Goal: Task Accomplishment & Management: Complete application form

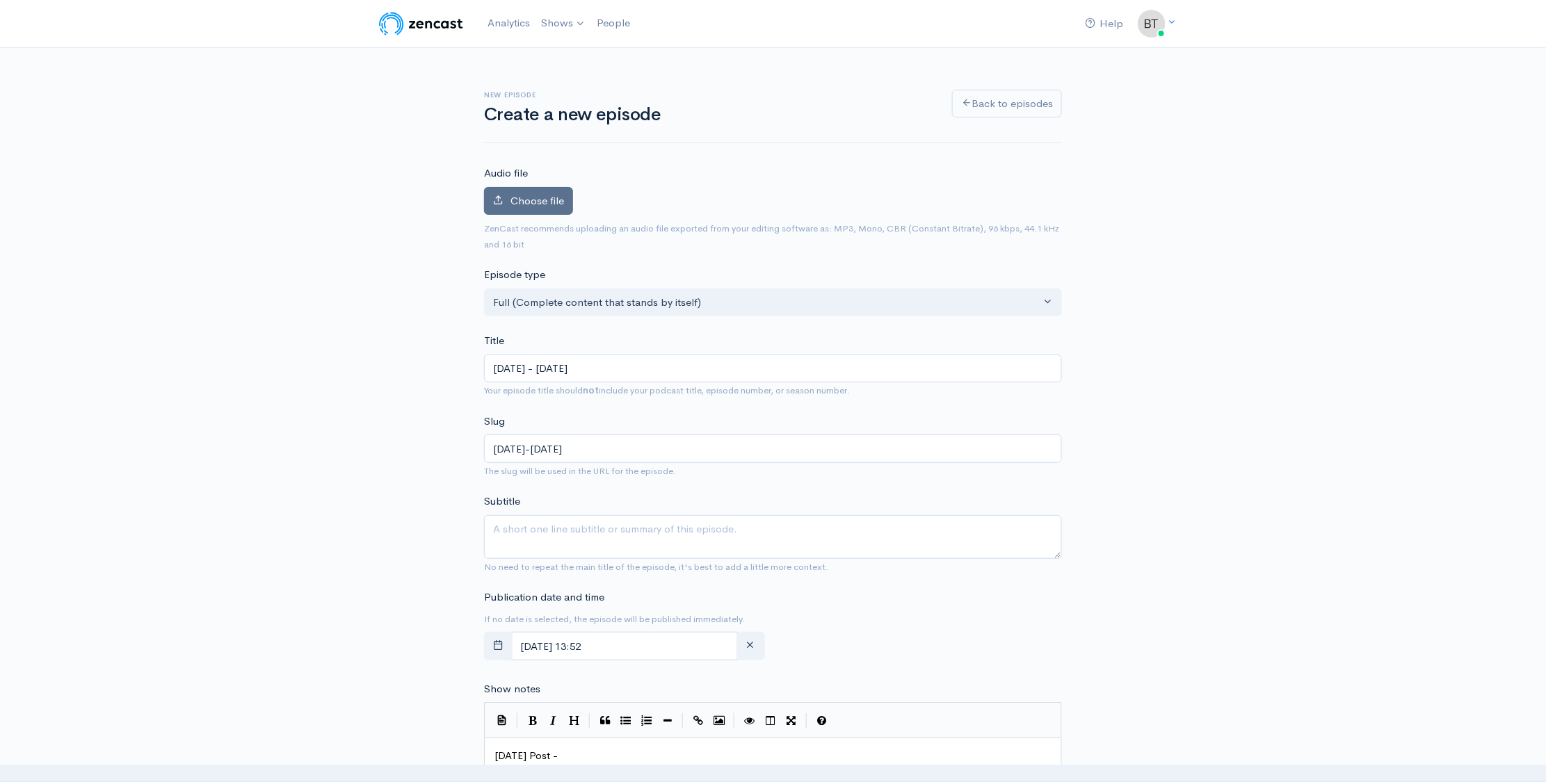
click at [531, 211] on label "Choose file" at bounding box center [528, 201] width 89 height 29
click at [0, 0] on input "Choose file" at bounding box center [0, 0] width 0 height 0
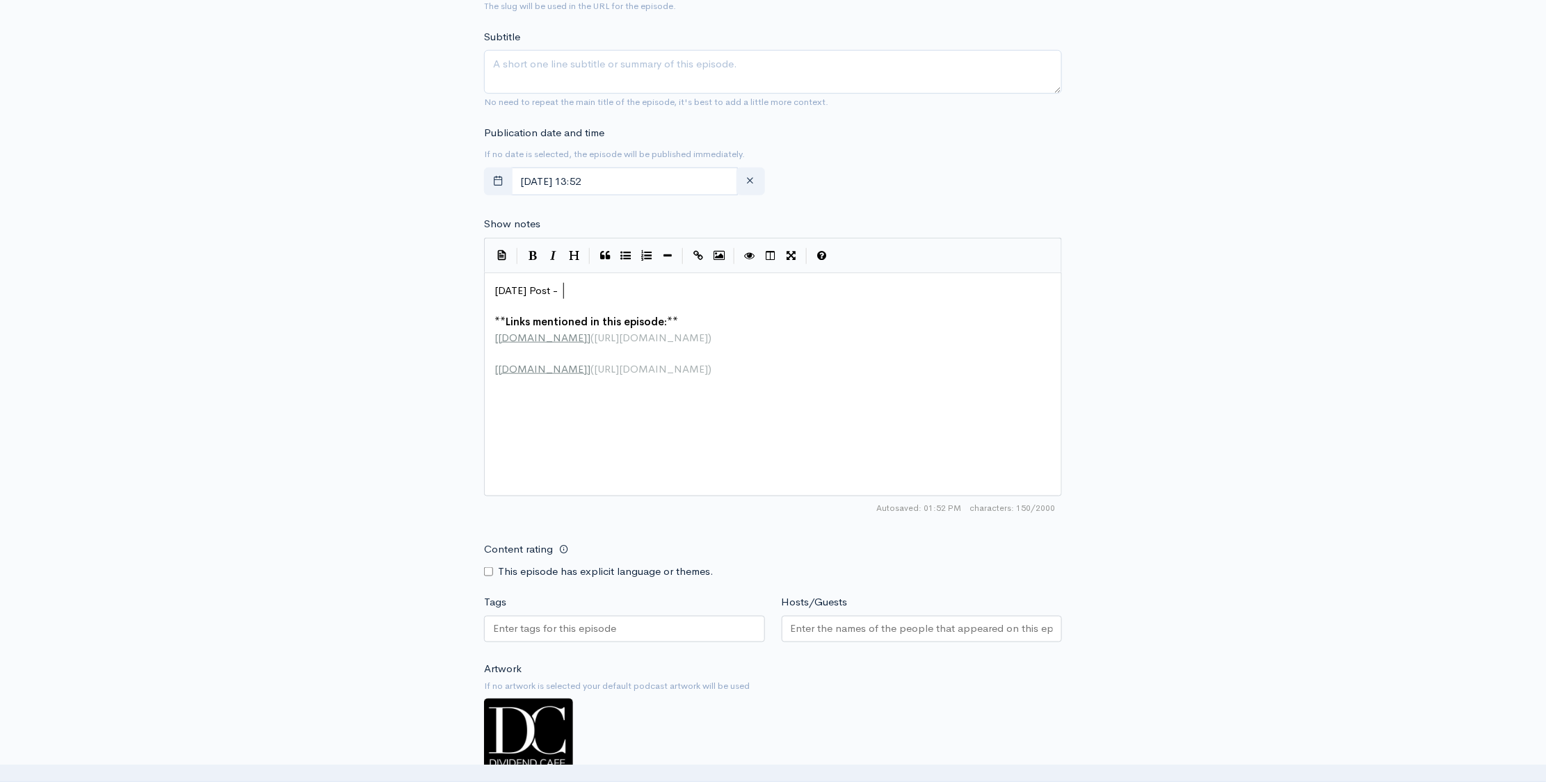
scroll to position [5, 0]
type textarea "Today's Post -"
drag, startPoint x: 565, startPoint y: 286, endPoint x: 476, endPoint y: 286, distance: 89.0
paste textarea
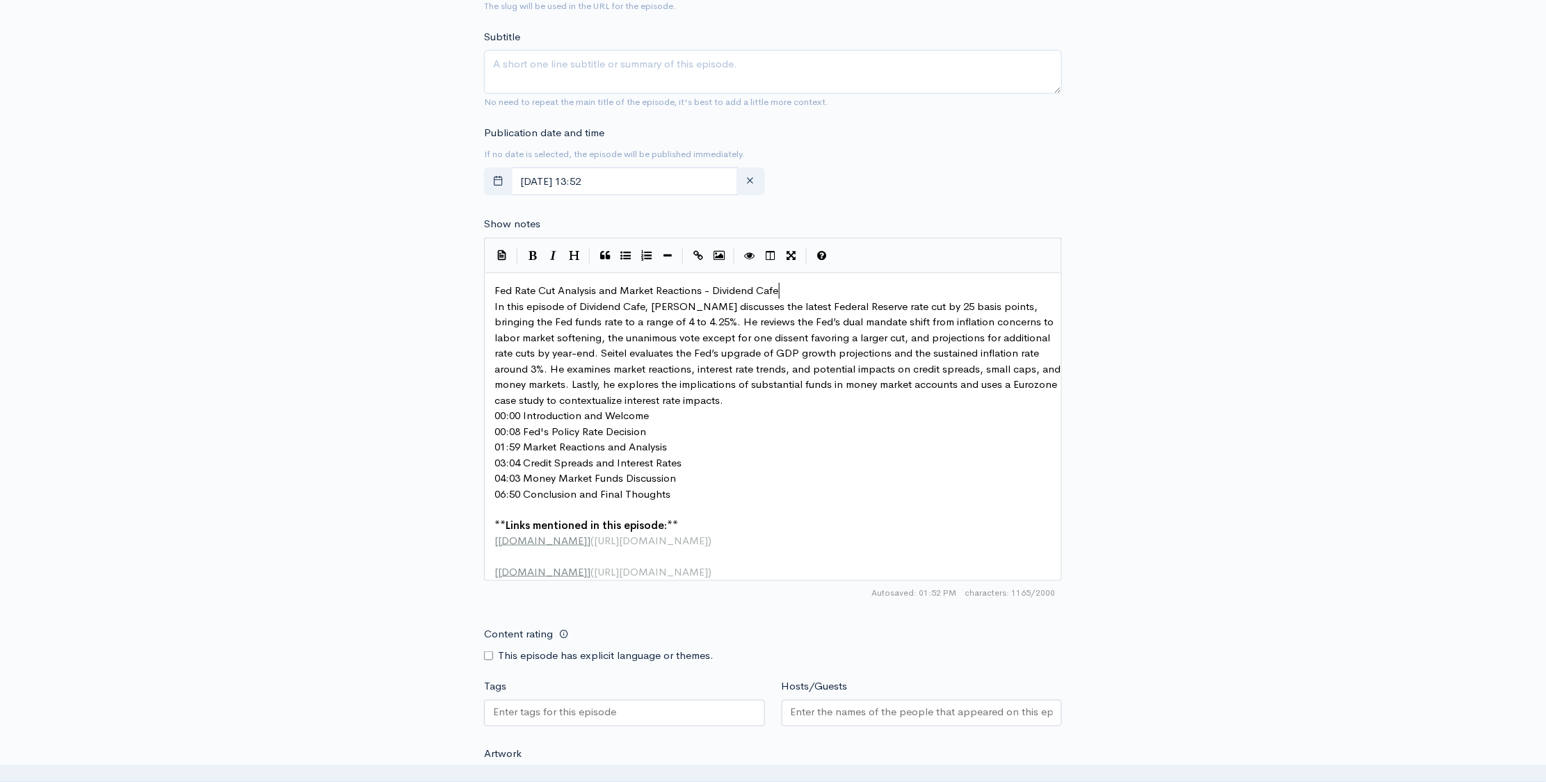
click at [799, 293] on pre "Fed Rate Cut Analysis and Market Reactions - Dividend Cafe" at bounding box center [778, 291] width 572 height 16
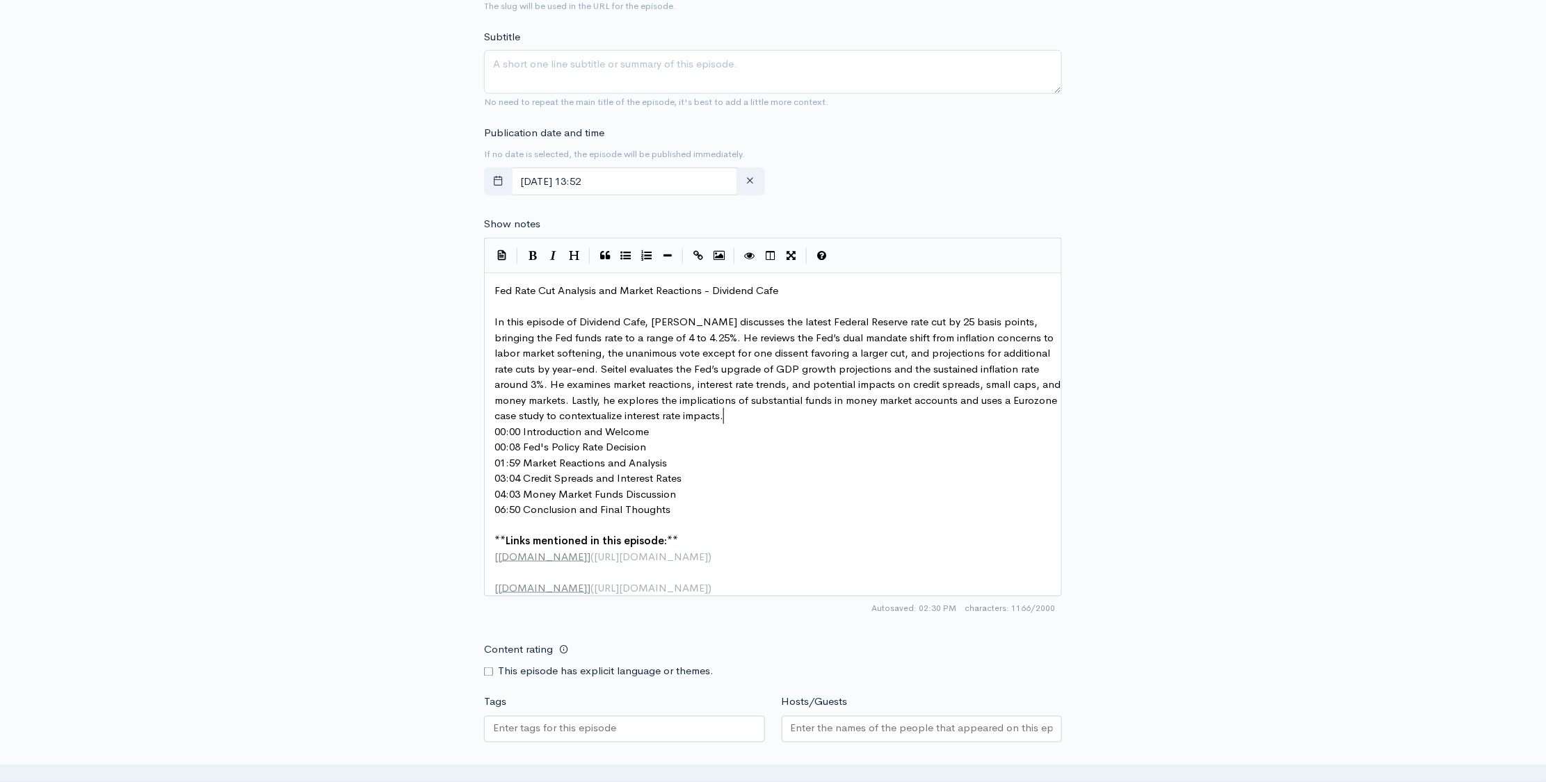
click at [739, 421] on pre "In this episode of Dividend Cafe, Brian Seitel discusses the latest Federal Res…" at bounding box center [778, 369] width 572 height 110
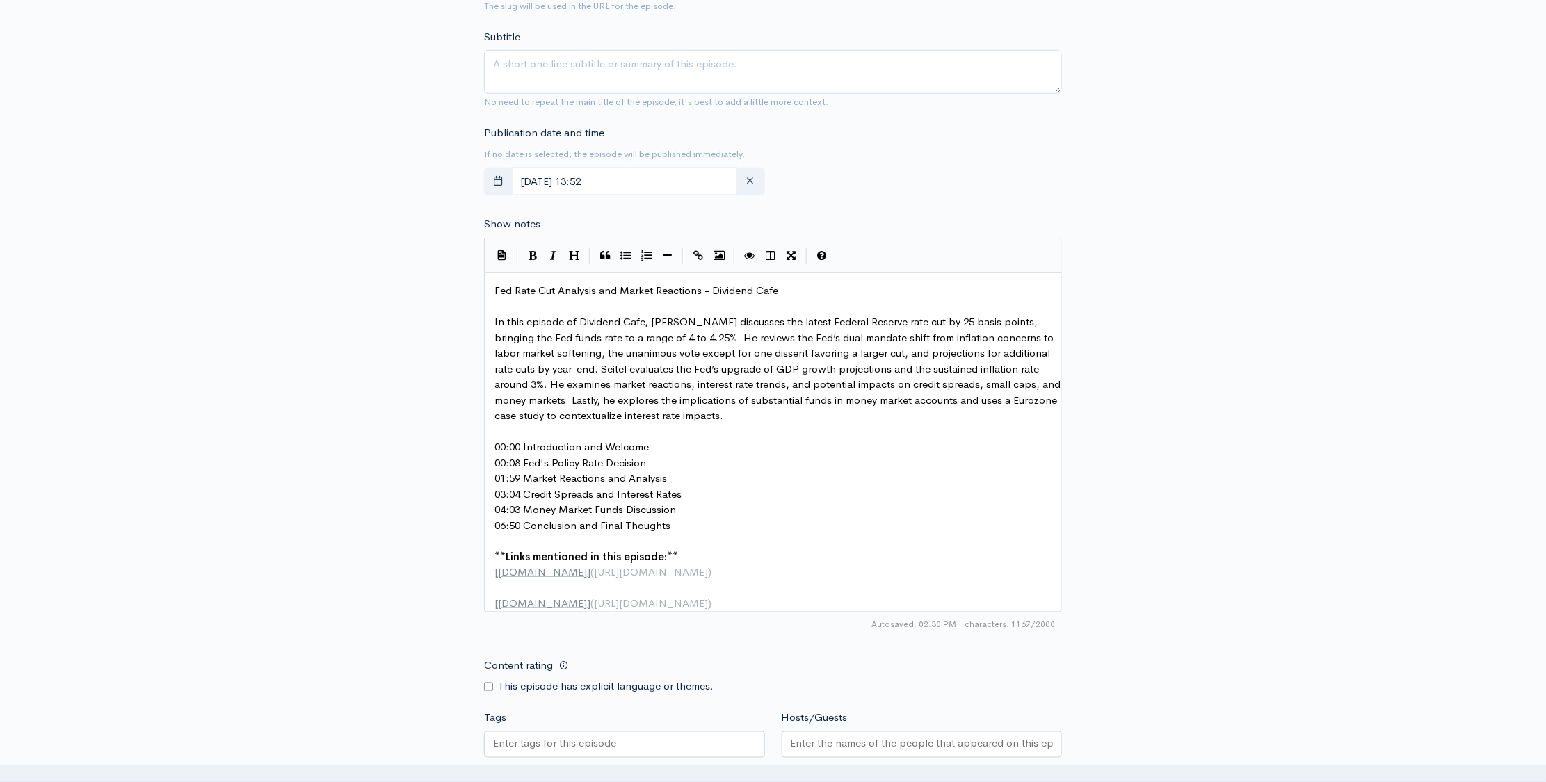
click at [661, 444] on pre "00:00 Introduction and Welcome" at bounding box center [778, 448] width 572 height 16
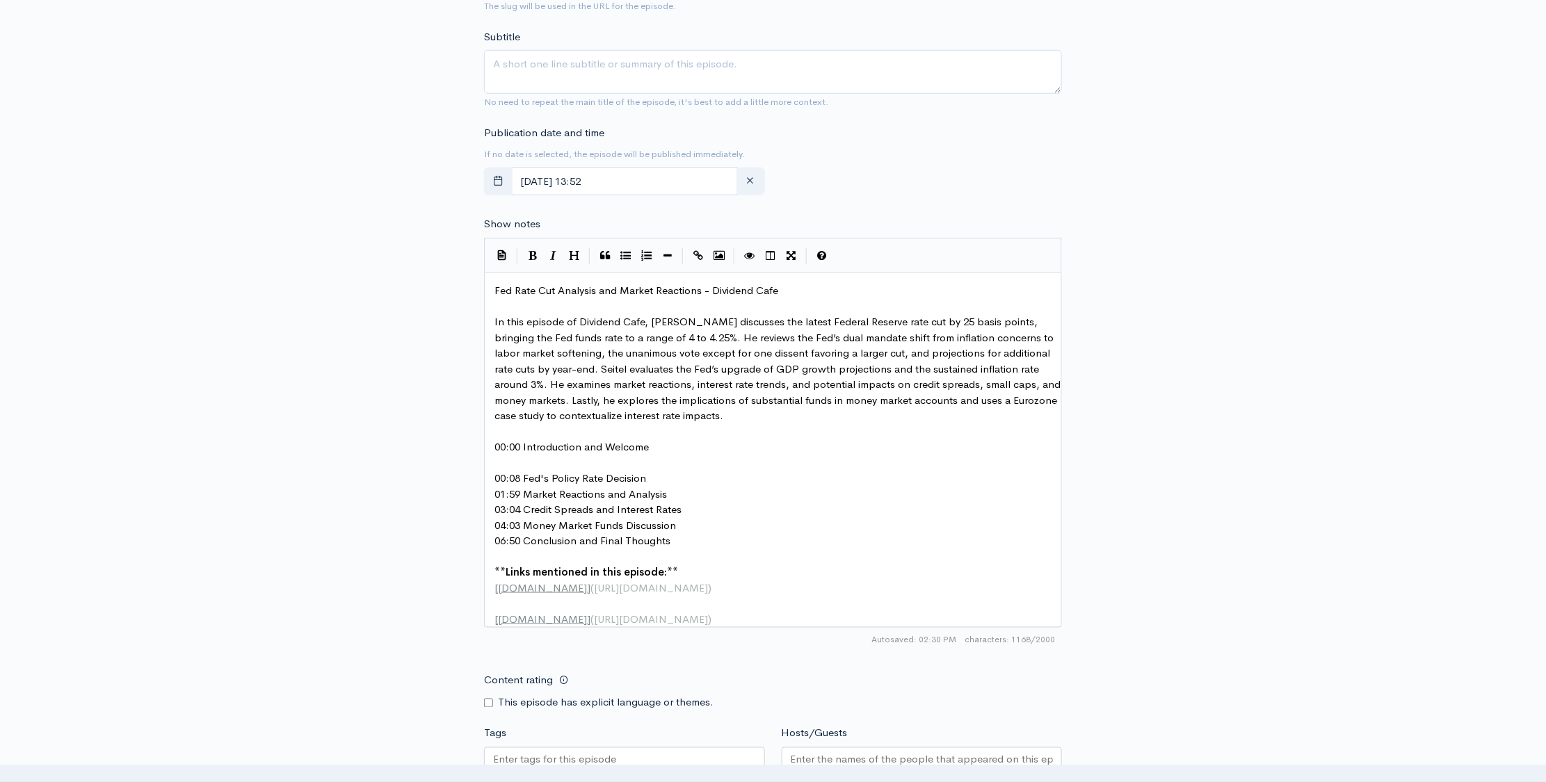
click at [657, 475] on pre "00:08 Fed's Policy Rate Decision" at bounding box center [778, 479] width 572 height 16
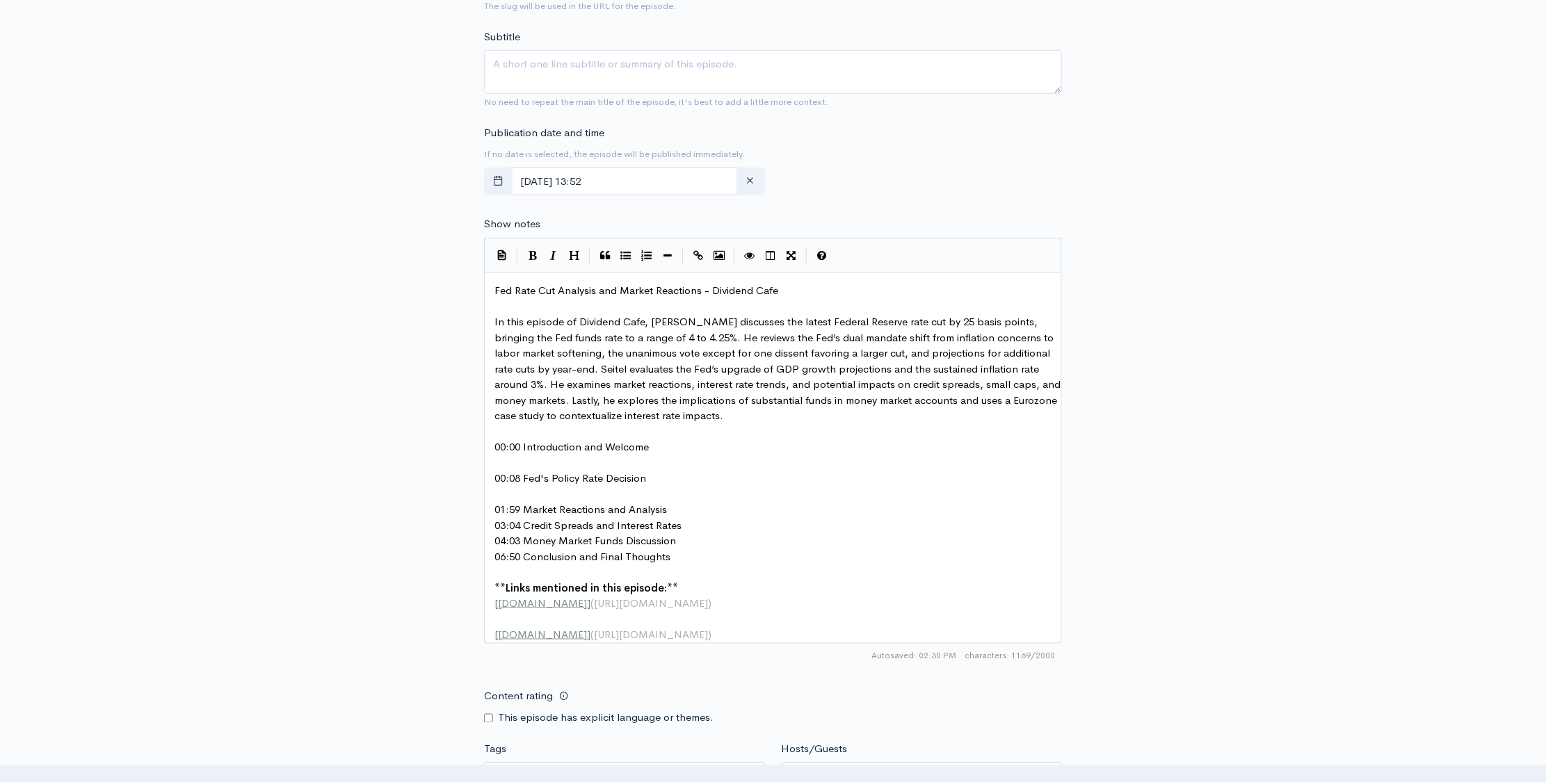
click at [679, 508] on pre "01:59 Market Reactions and Analysis" at bounding box center [778, 510] width 572 height 16
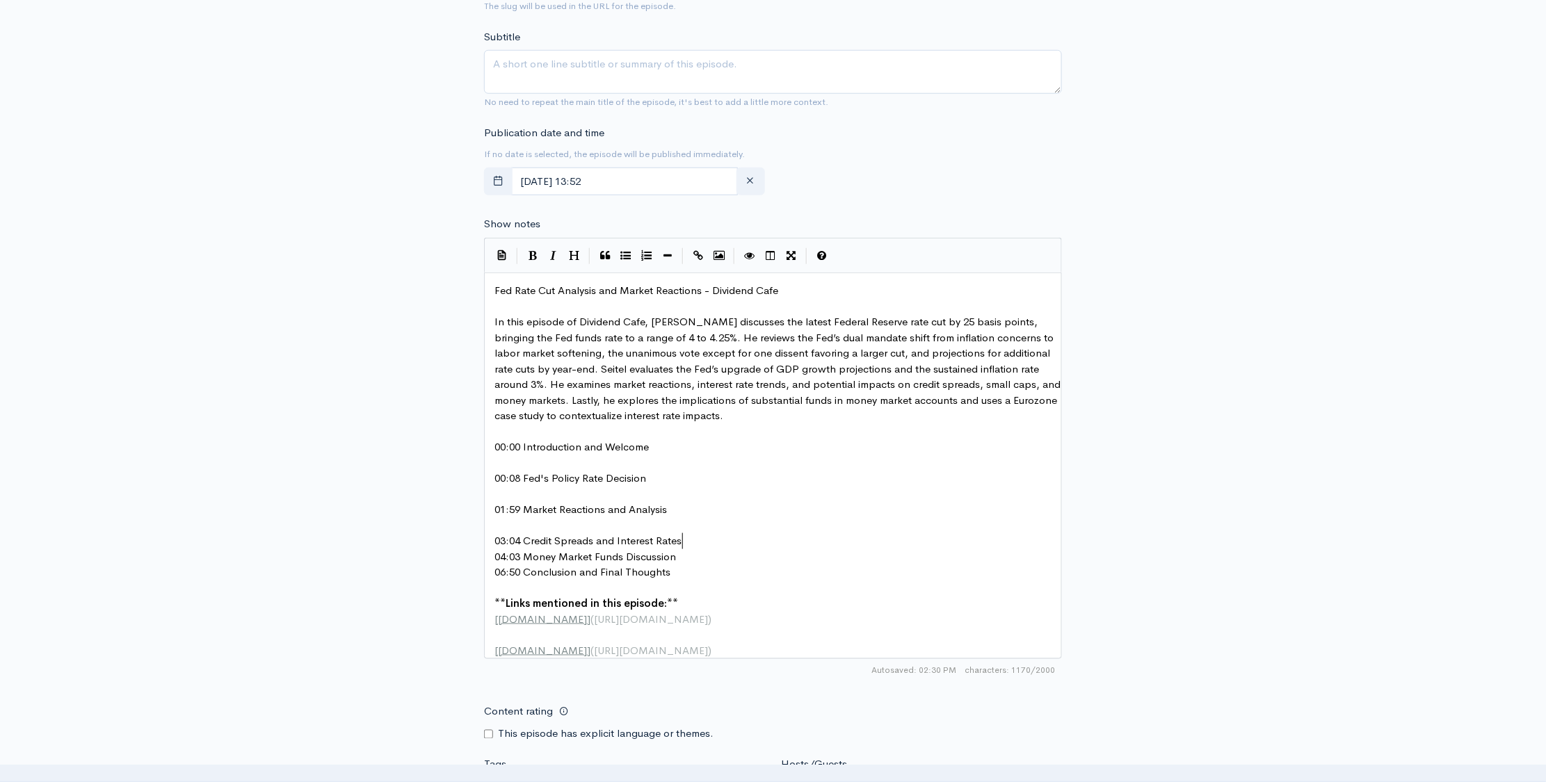
click at [691, 538] on pre "03:04 Credit Spreads and Interest Rates" at bounding box center [778, 541] width 572 height 16
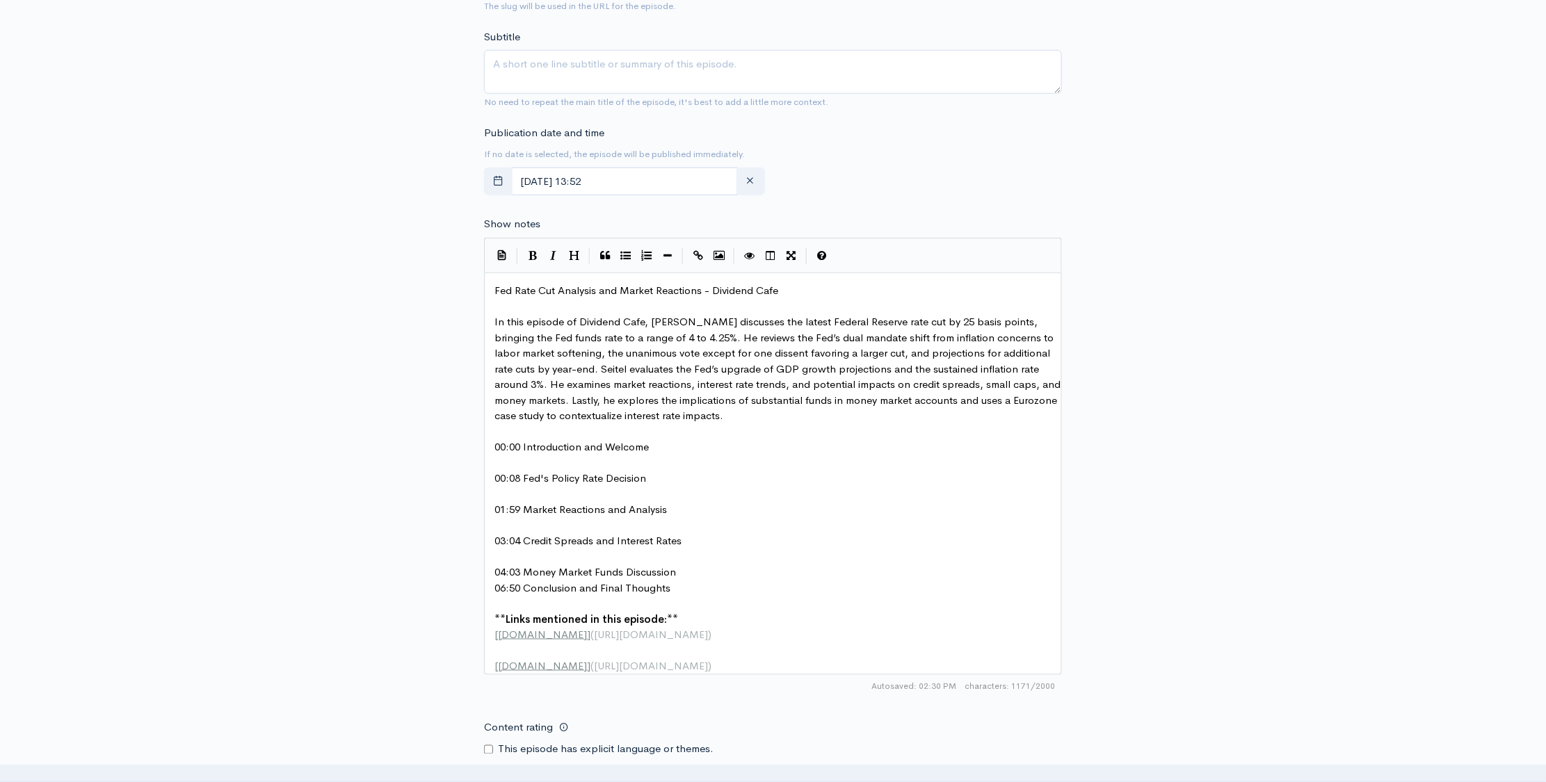
click at [681, 572] on pre "04:03 Money Market Funds Discussion" at bounding box center [778, 573] width 572 height 16
click at [693, 321] on span "In this episode of Dividend Cafe, Brian Seitel discusses the latest Federal Res…" at bounding box center [778, 368] width 569 height 107
type textarea "zy"
drag, startPoint x: 606, startPoint y: 369, endPoint x: 583, endPoint y: 372, distance: 23.1
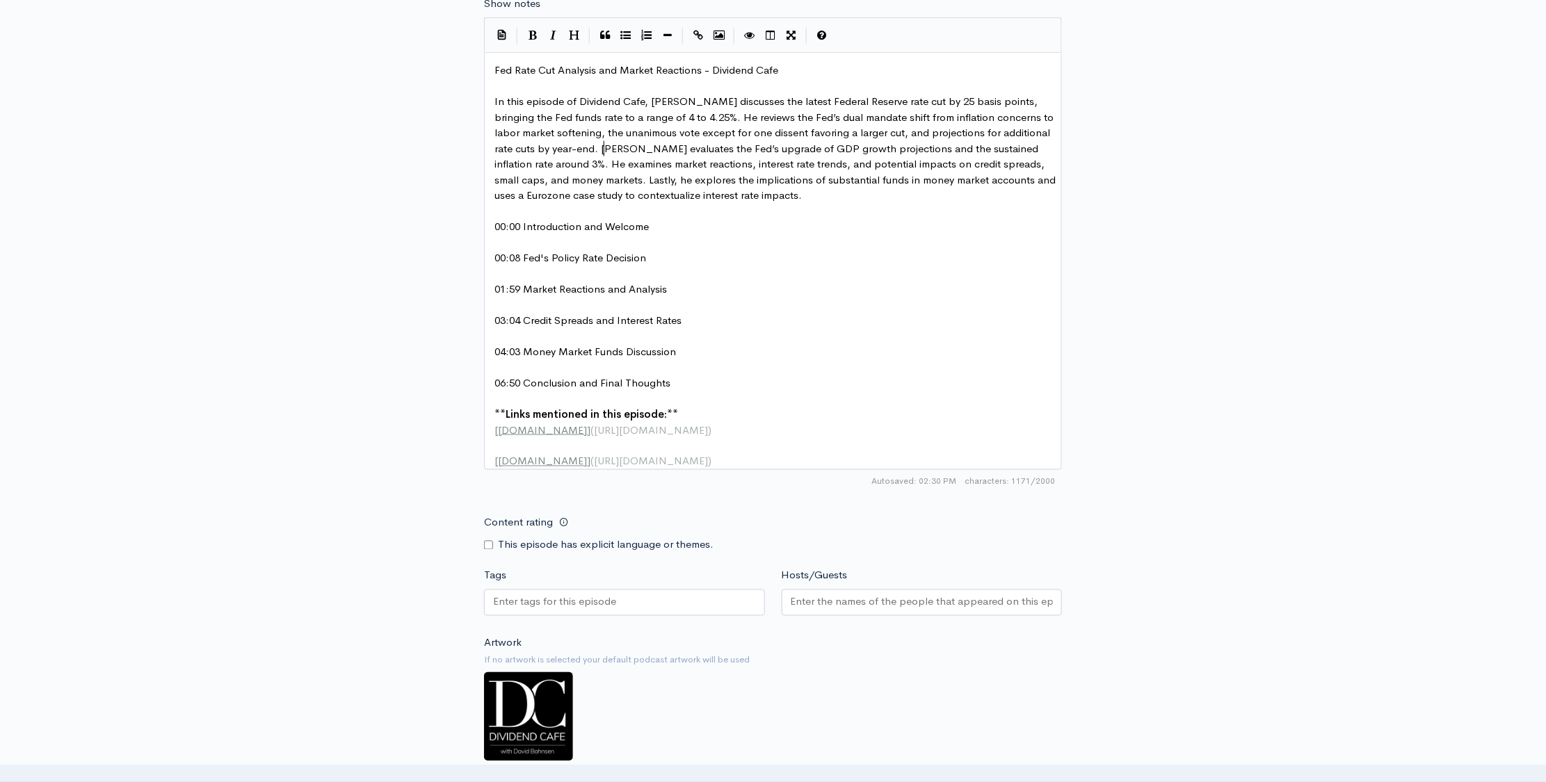
scroll to position [780, 0]
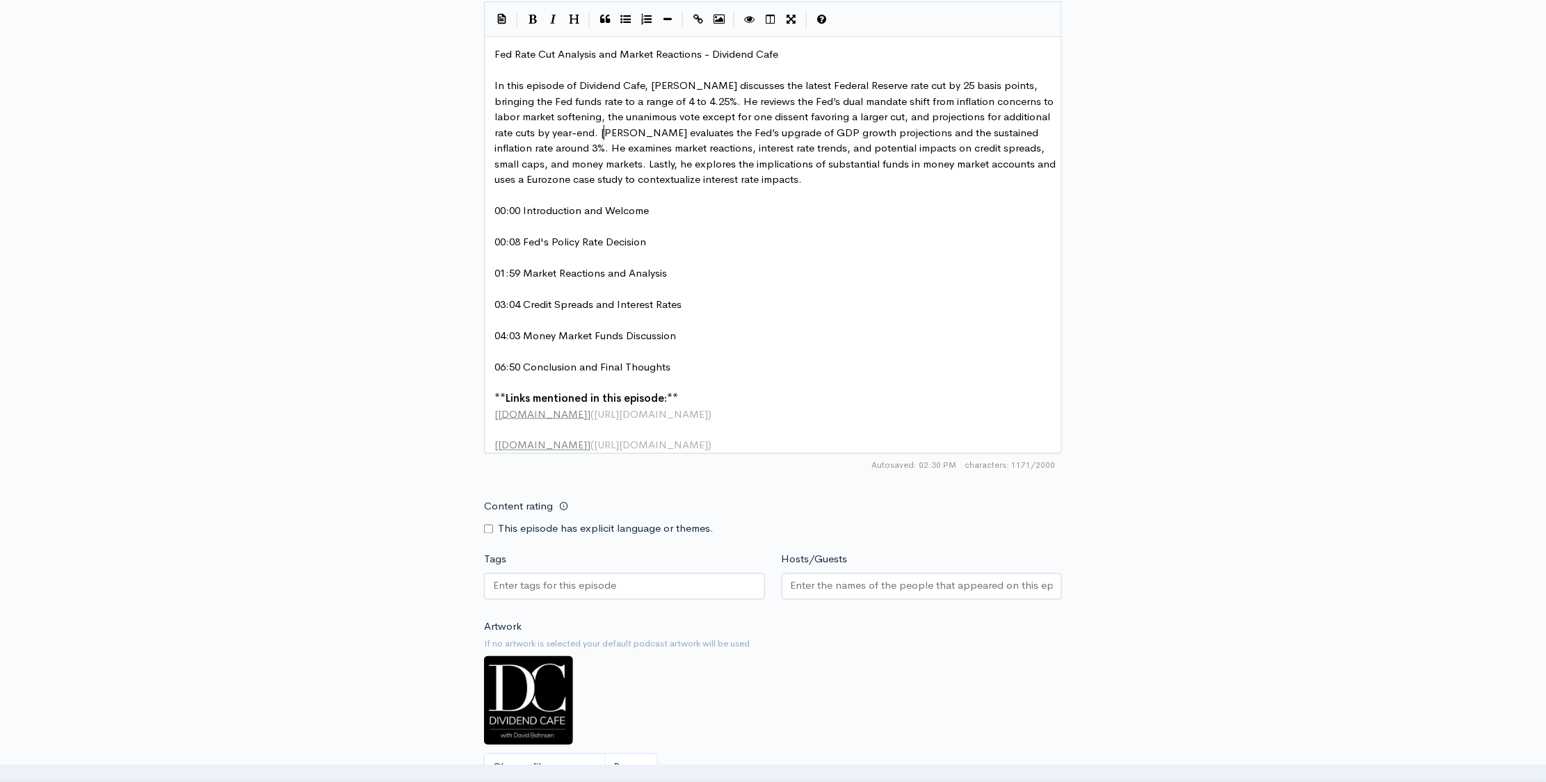
type textarea "Brian"
click at [835, 595] on input "Hosts/Guests" at bounding box center [922, 587] width 263 height 16
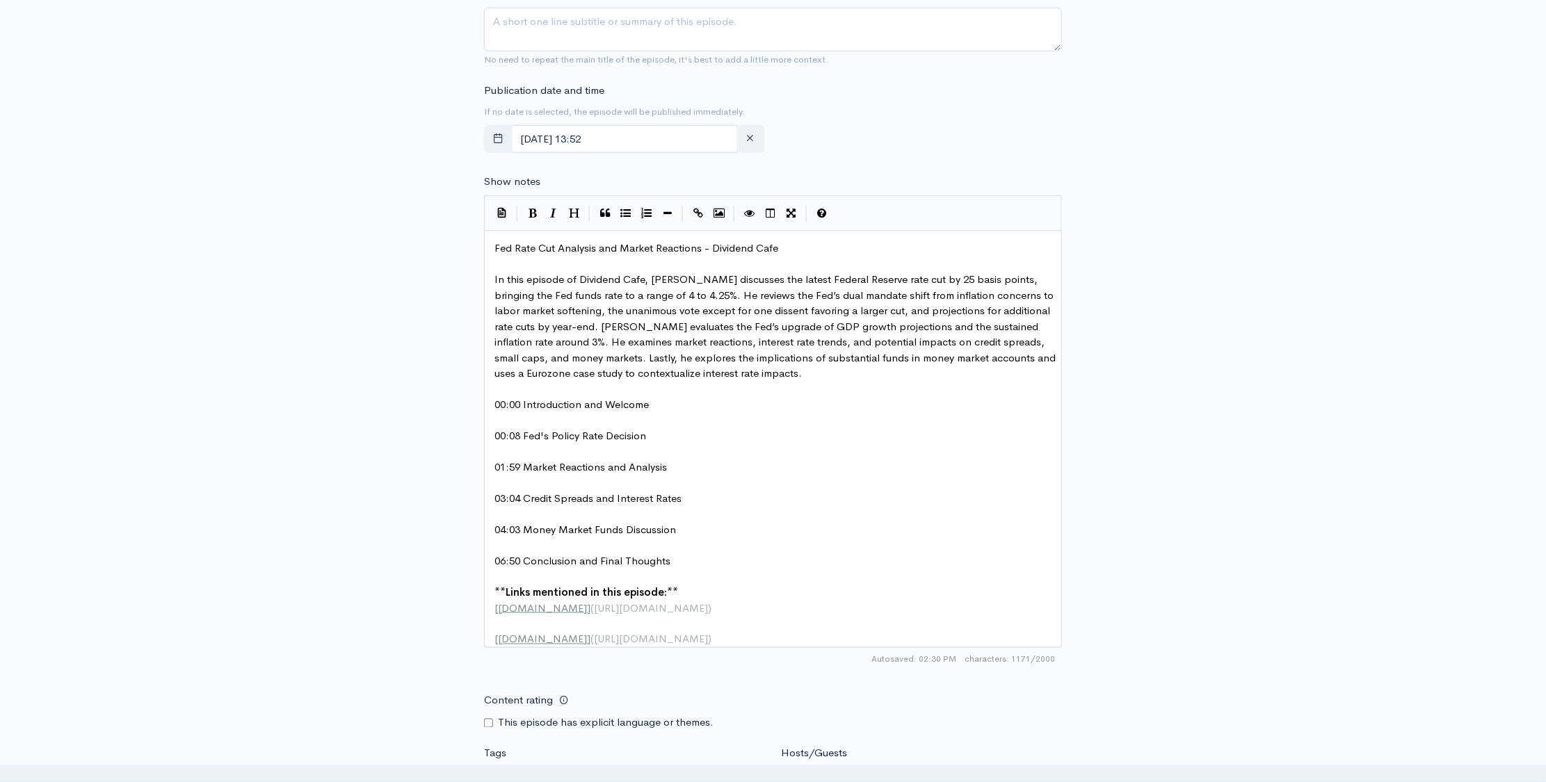
scroll to position [543, 0]
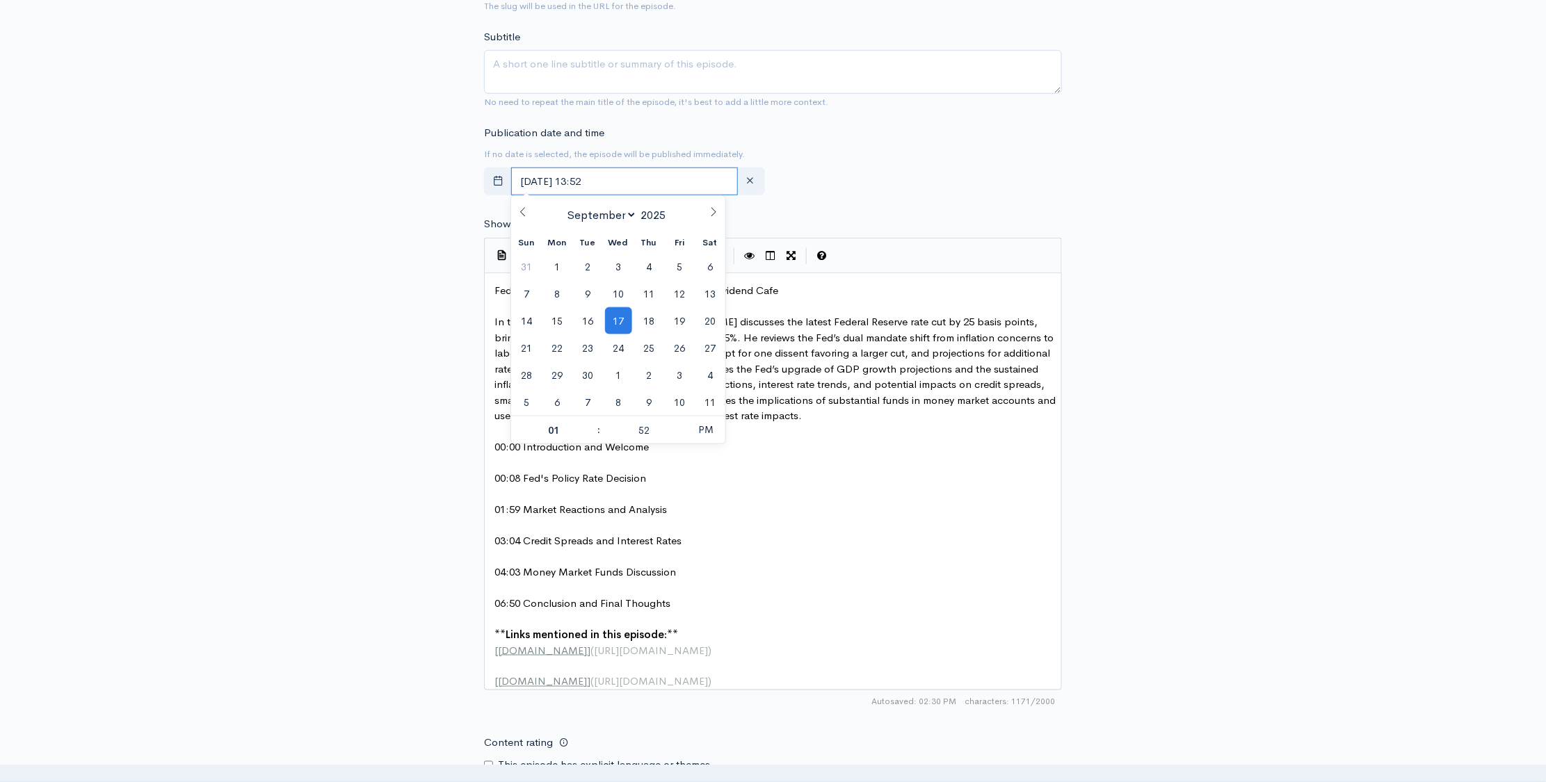
click at [663, 178] on input "[DATE] 13:52" at bounding box center [624, 182] width 227 height 29
click at [650, 328] on span "18" at bounding box center [648, 320] width 27 height 27
type input "September, 18 2025 13:52"
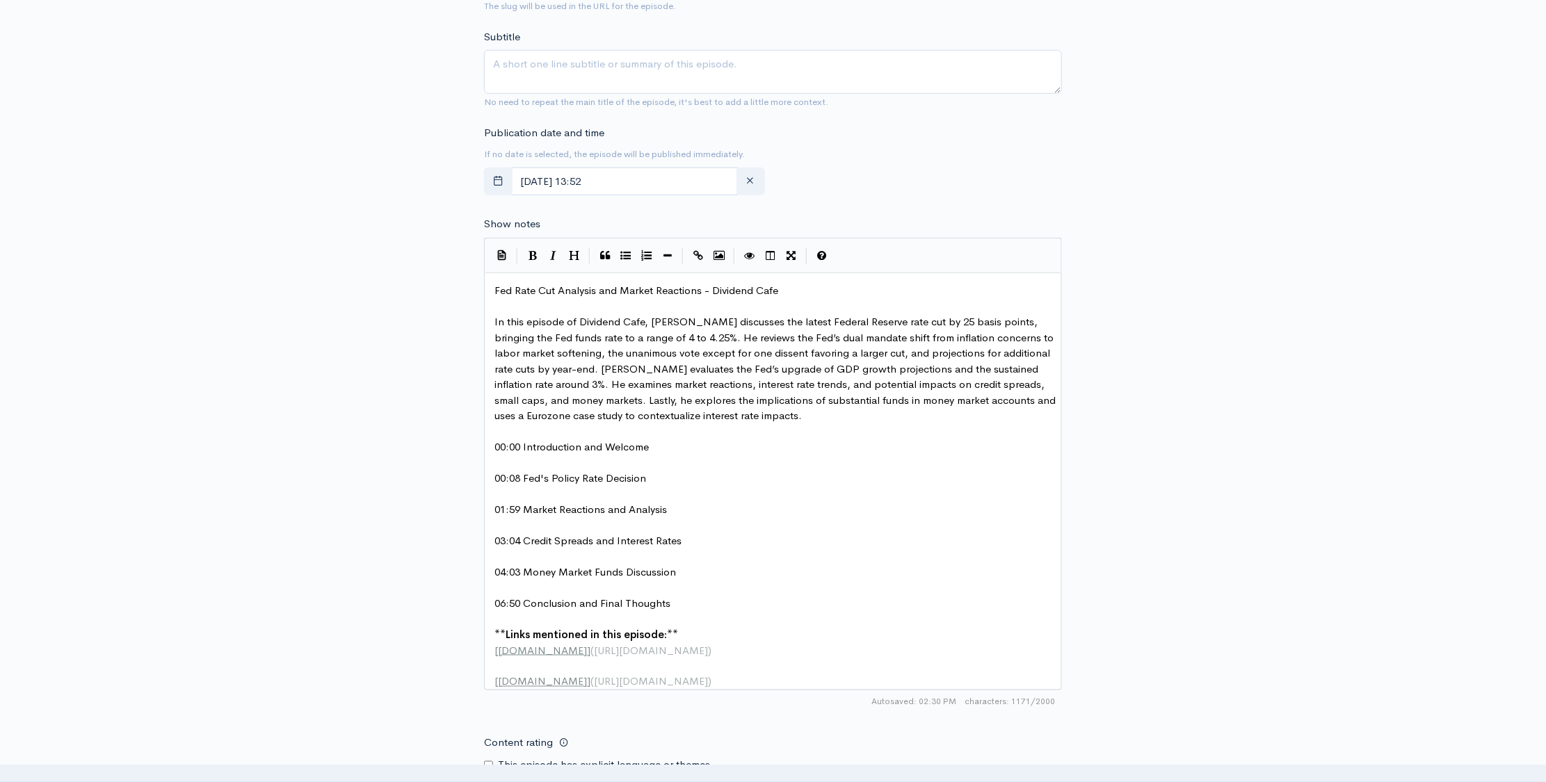
click at [1024, 202] on form "Audio file Choose file DC Dividend Cafe 20250917 WEDNESDAY_FINAL.mp3 100 Comple…" at bounding box center [773, 382] width 578 height 1520
type textarea "fe"
type textarea "d Market Reactions - Dividend Cafe"
type textarea "Fed Rate Cut Analysis and Market Reactions - Dividend Cafe"
drag, startPoint x: 815, startPoint y: 298, endPoint x: 476, endPoint y: 295, distance: 339.4
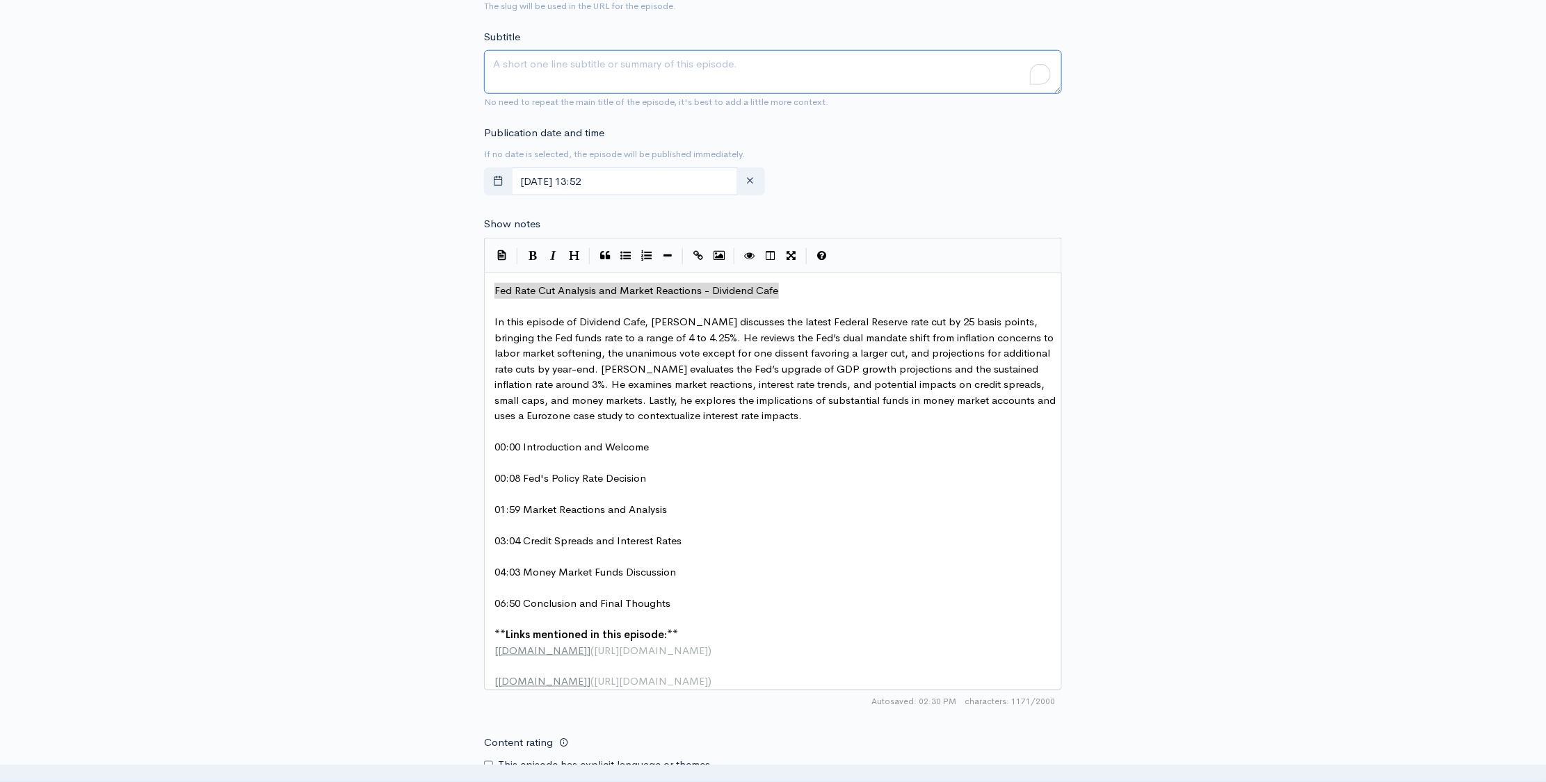
click at [535, 70] on textarea "Subtitle" at bounding box center [773, 72] width 578 height 44
paste textarea "Fed Rate Cut Analysis and Market Reactions - Dividend Cafe"
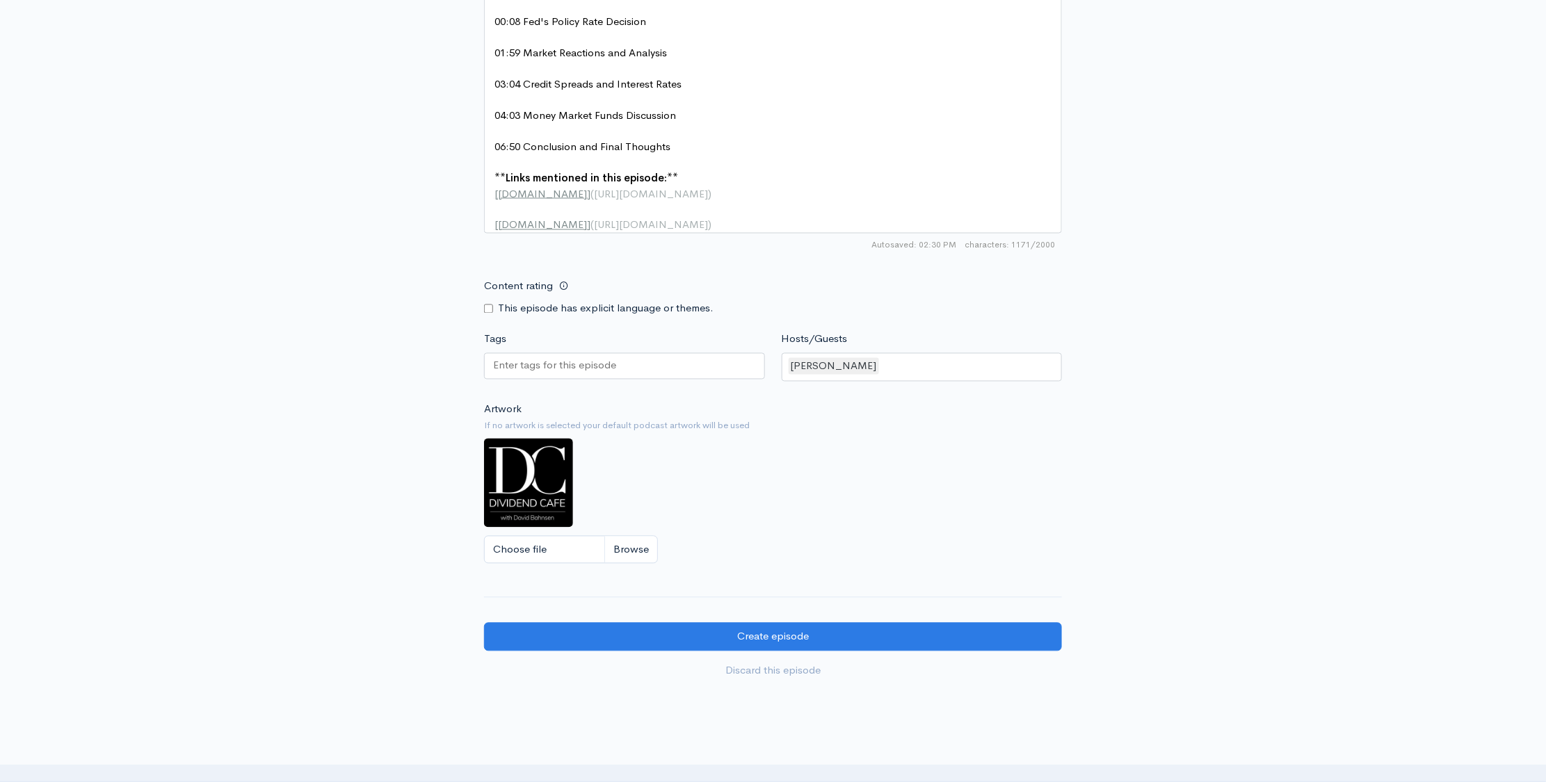
scroll to position [1016, 0]
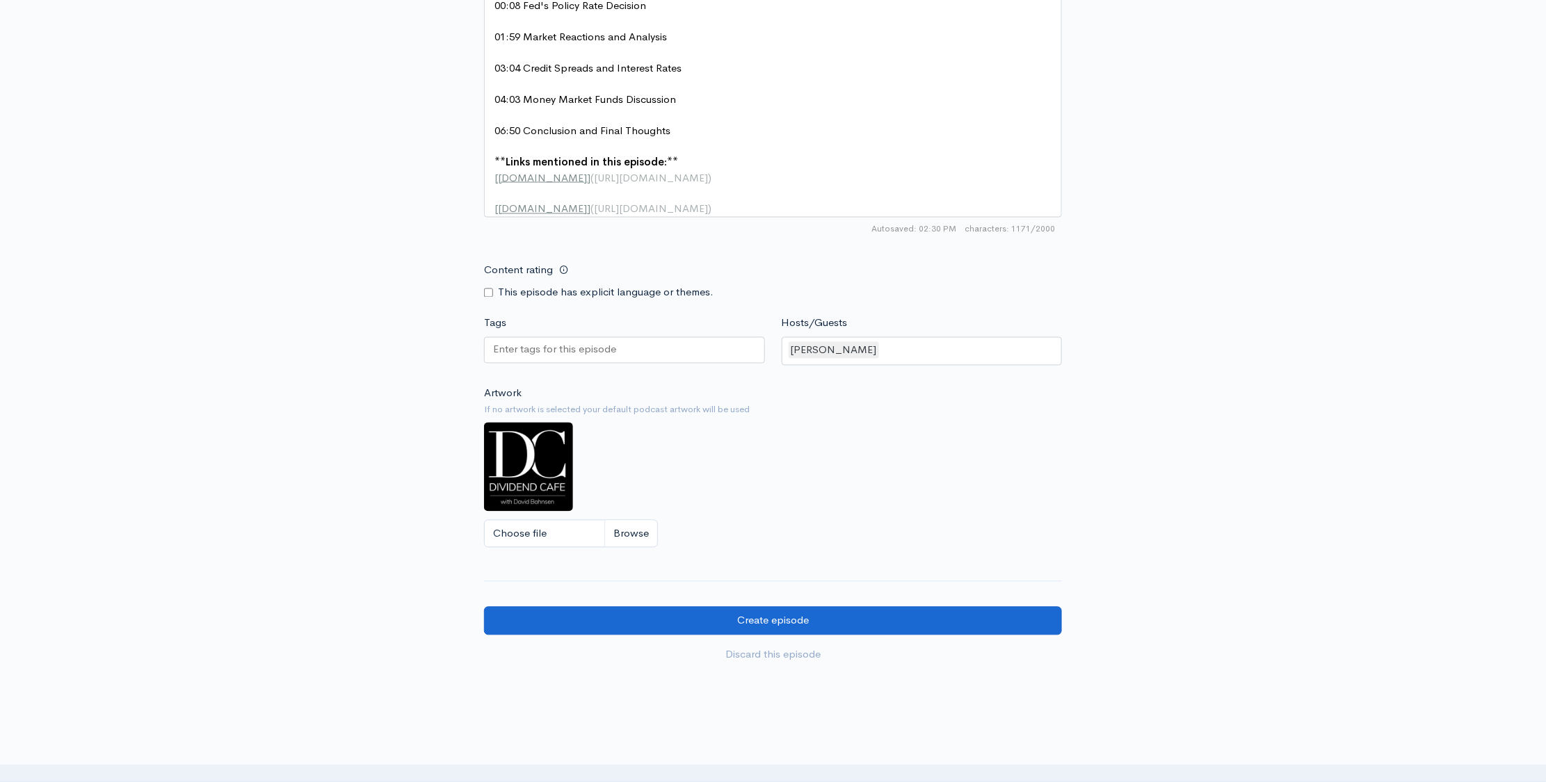
type textarea "Fed Rate Cut Analysis and Market Reactions - Dividend Cafe"
click at [723, 627] on input "Create episode" at bounding box center [773, 621] width 578 height 29
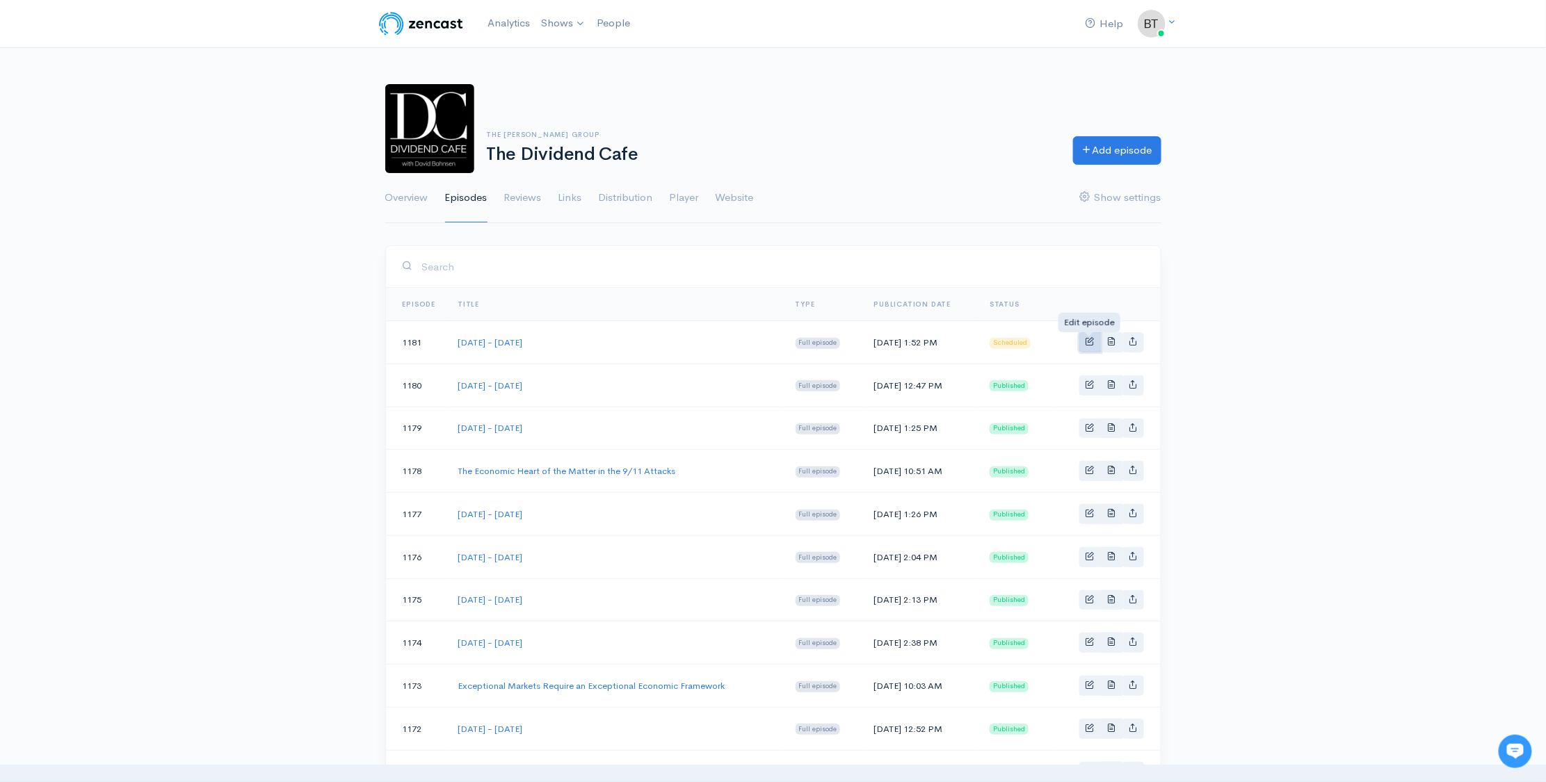
click at [1086, 342] on span "Basic example" at bounding box center [1090, 341] width 9 height 9
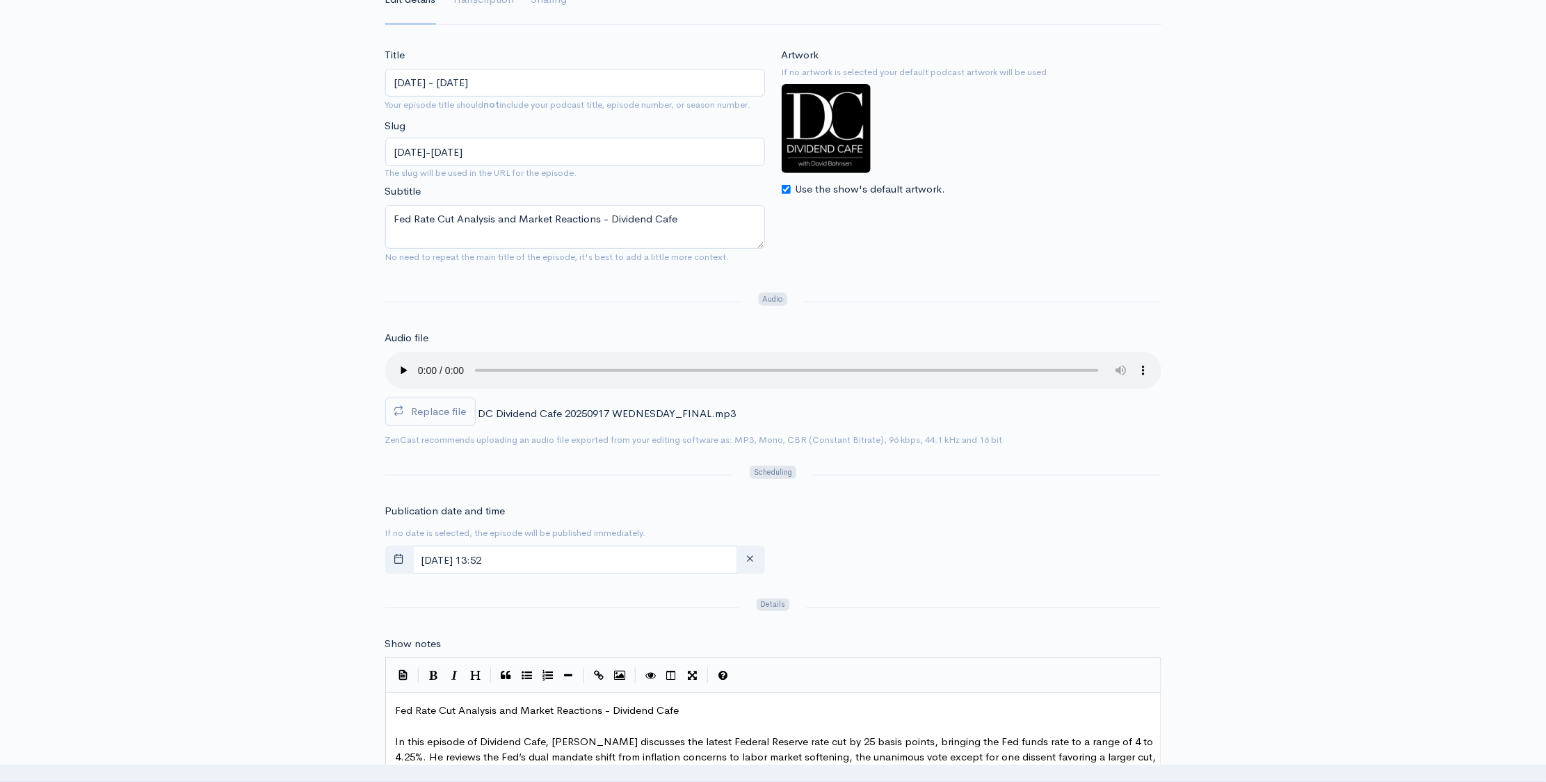
scroll to position [207, 0]
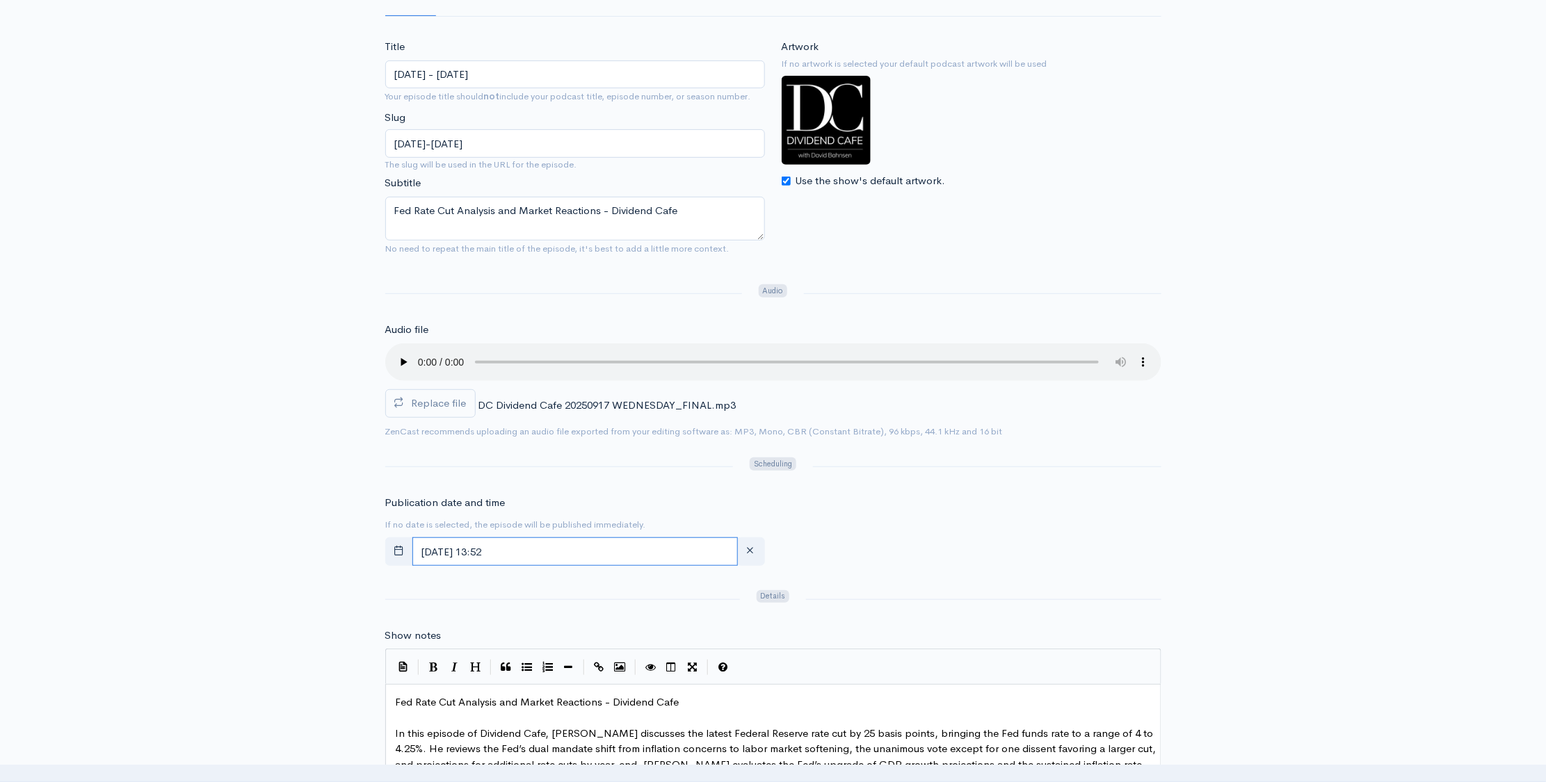
click at [567, 547] on input "September, 18 2025 13:52" at bounding box center [574, 552] width 325 height 29
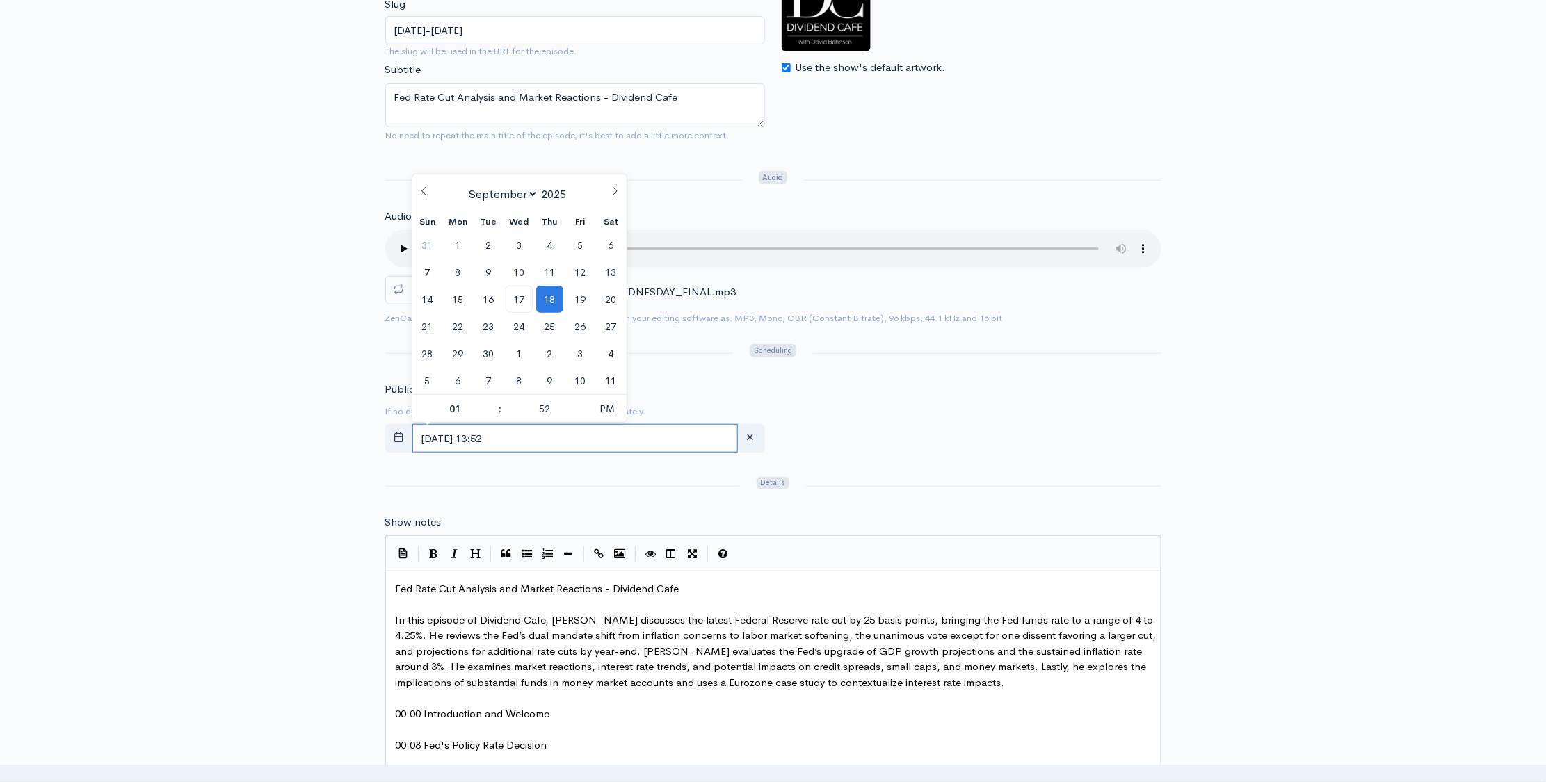
scroll to position [312, 0]
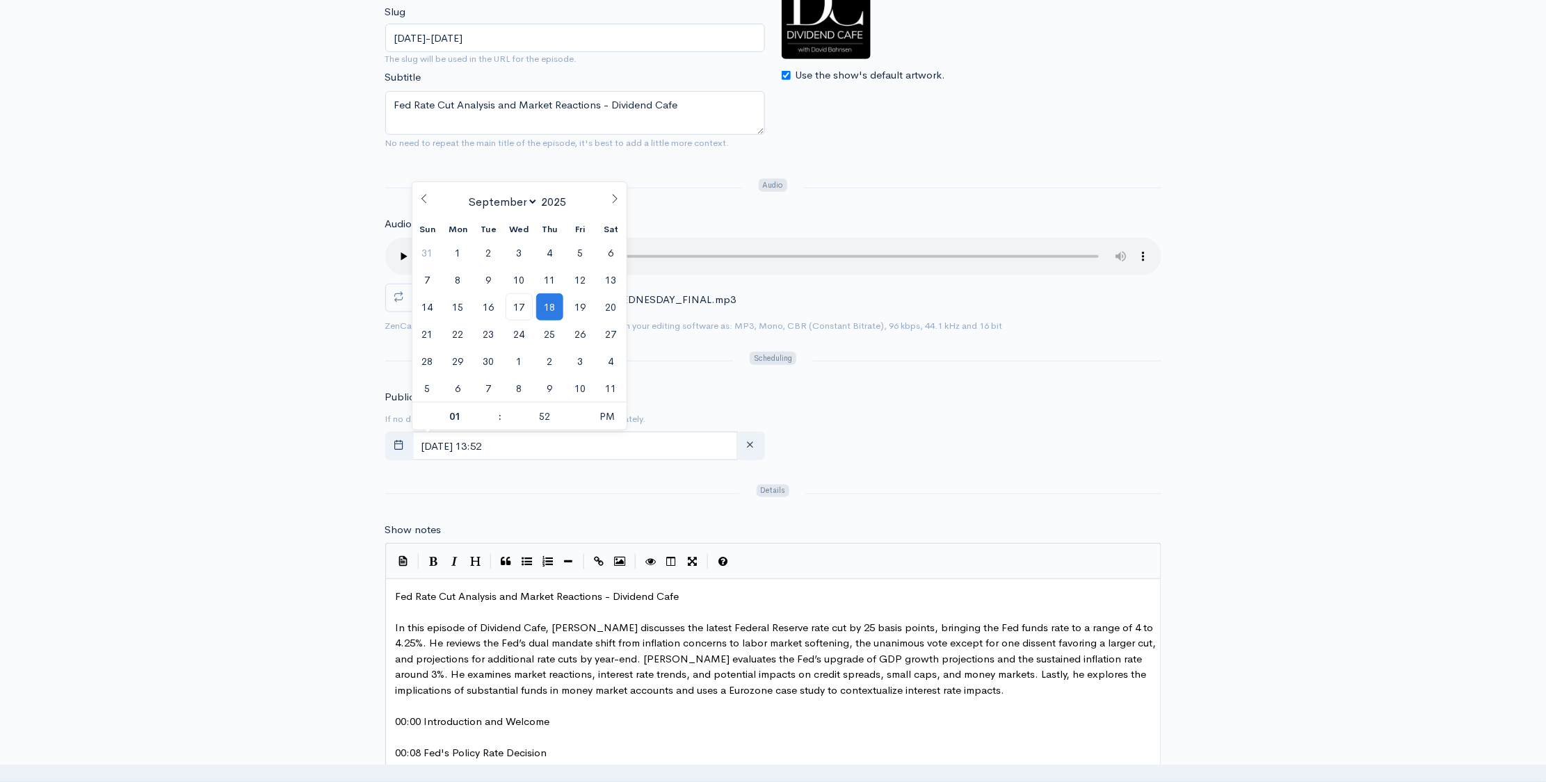
click at [1335, 327] on div "Title Wednesday - September 17, 2025 Your episode title should not include your…" at bounding box center [773, 657] width 1546 height 1449
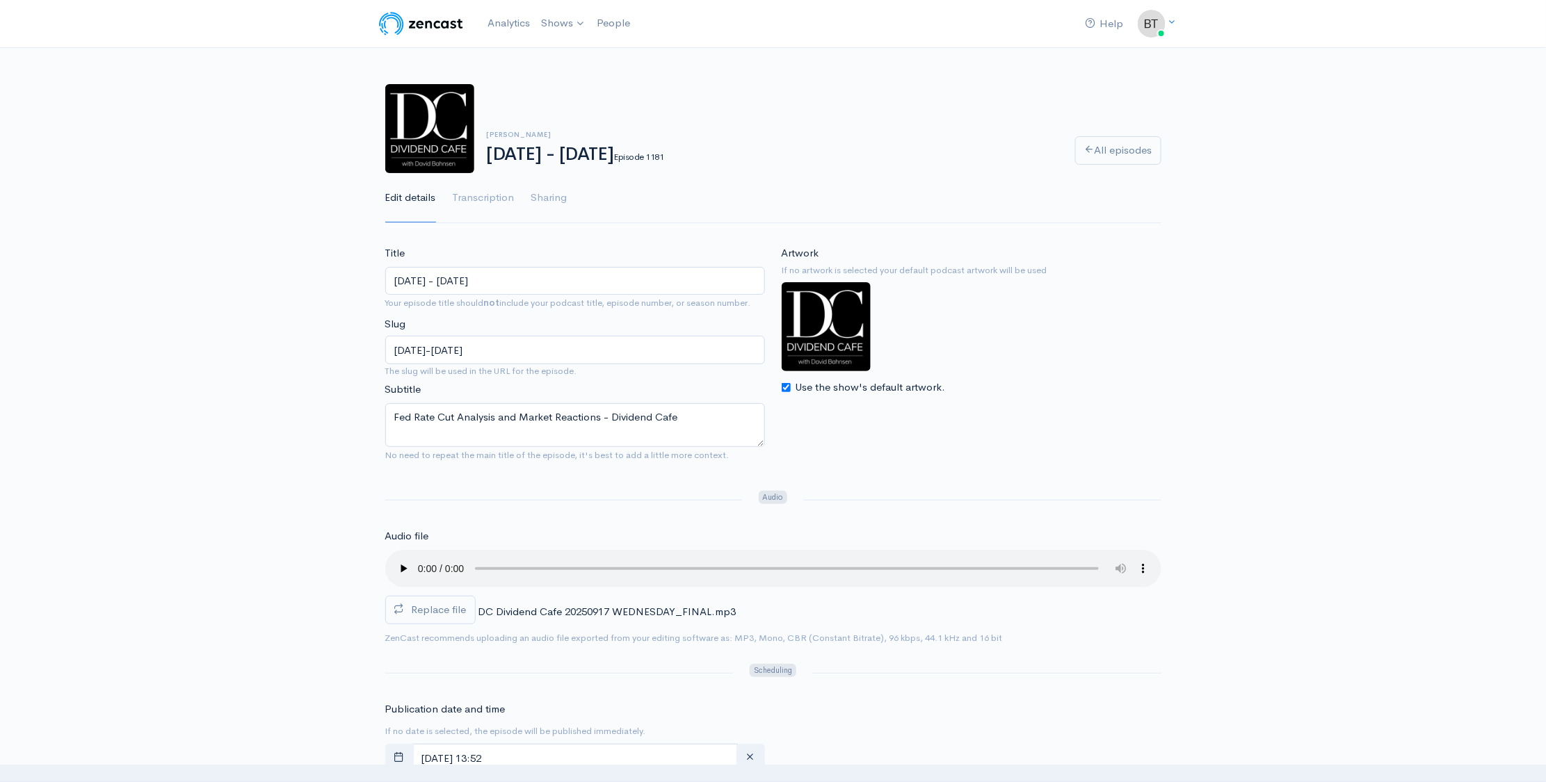
scroll to position [15, 0]
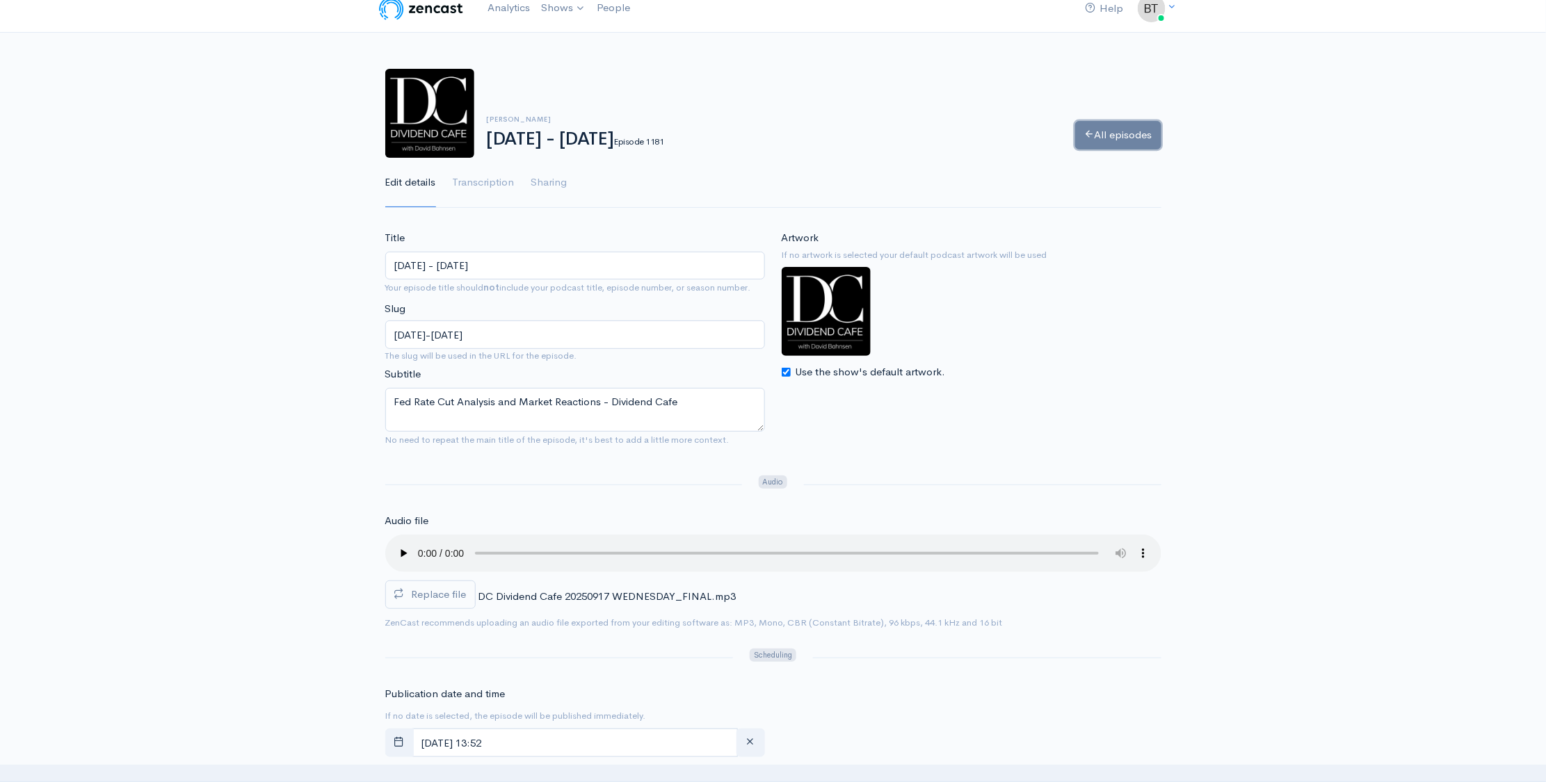
click at [1111, 138] on link "All episodes" at bounding box center [1118, 135] width 86 height 29
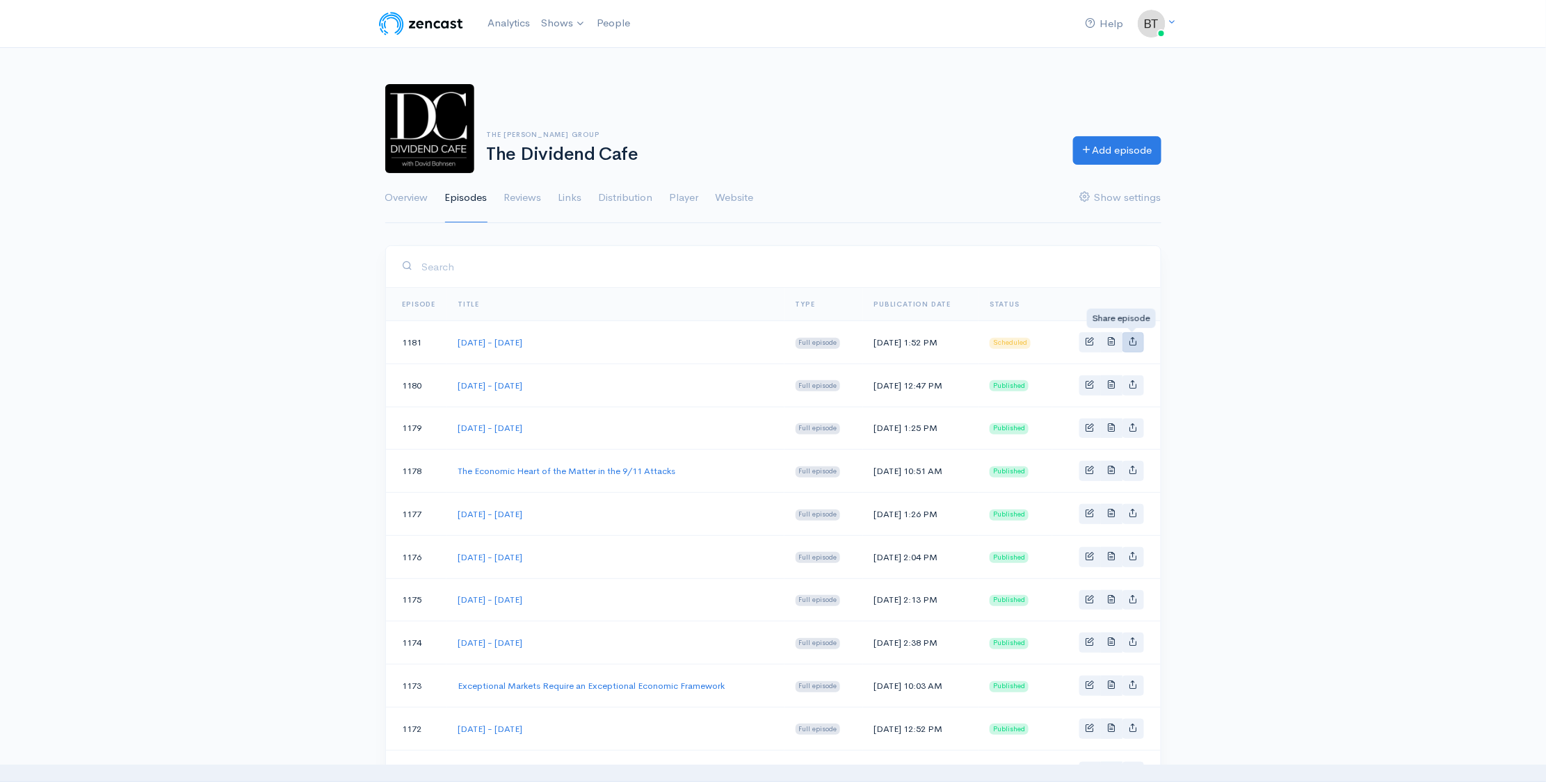
click at [1138, 345] on link "Basic example" at bounding box center [1134, 342] width 22 height 20
type input "https://podcast.dividendcafe.com/episodes/wednesday-september-17-2025"
type input "https://dts.podtrac.com/redirect.mp3/media.zencast.fm/the-dividend-cafe-1/d1069…"
type input "<iframe src='https://share.zencast.fm/embed/episode/d106994b-f393-4d8f-b42b-7ea…"
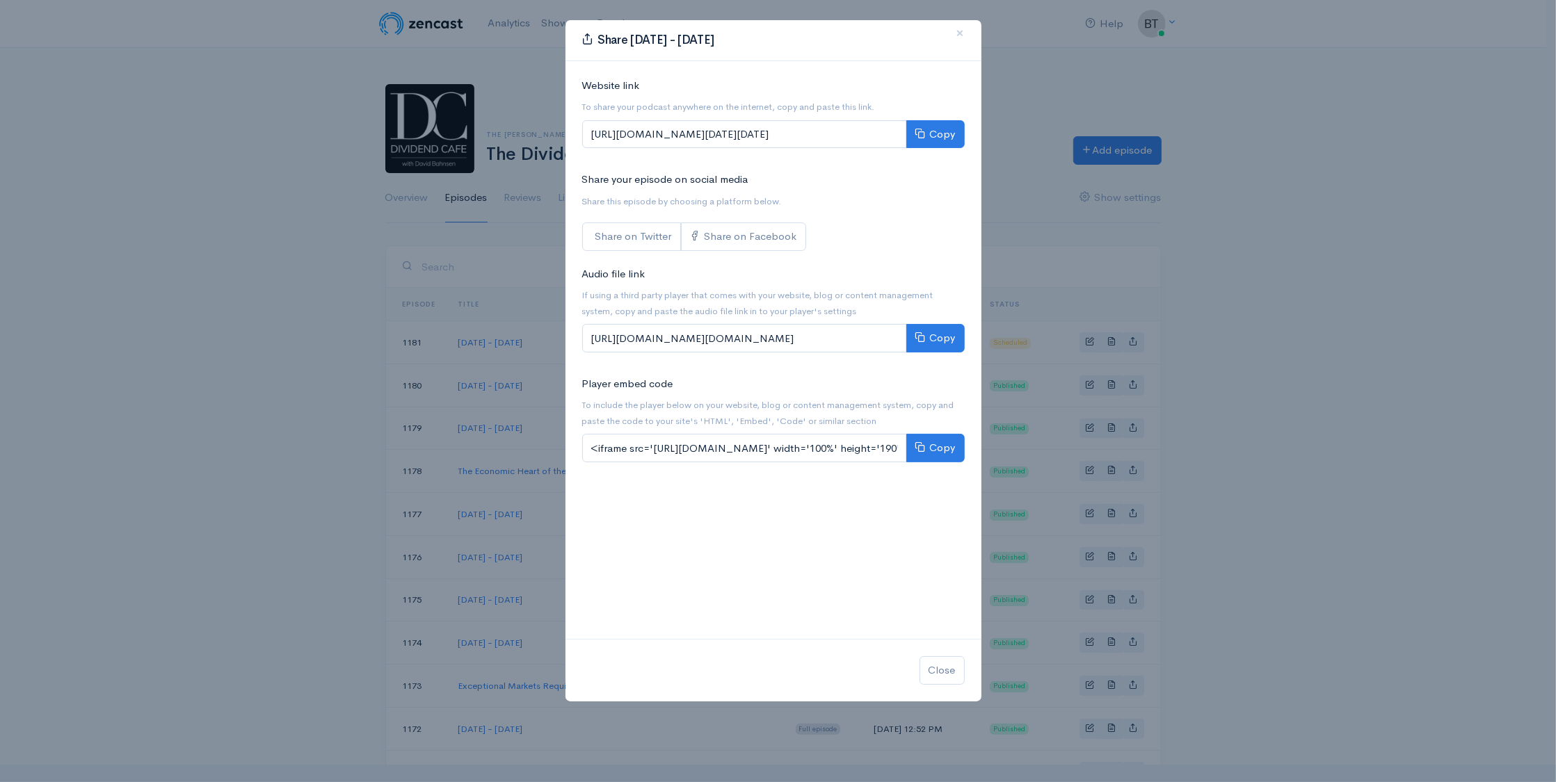
click at [862, 211] on div "Share your episode on social media Share this episode by choosing a platform be…" at bounding box center [773, 211] width 399 height 79
click at [928, 139] on button "Copy" at bounding box center [935, 134] width 58 height 29
click at [960, 34] on span "×" at bounding box center [960, 33] width 8 height 20
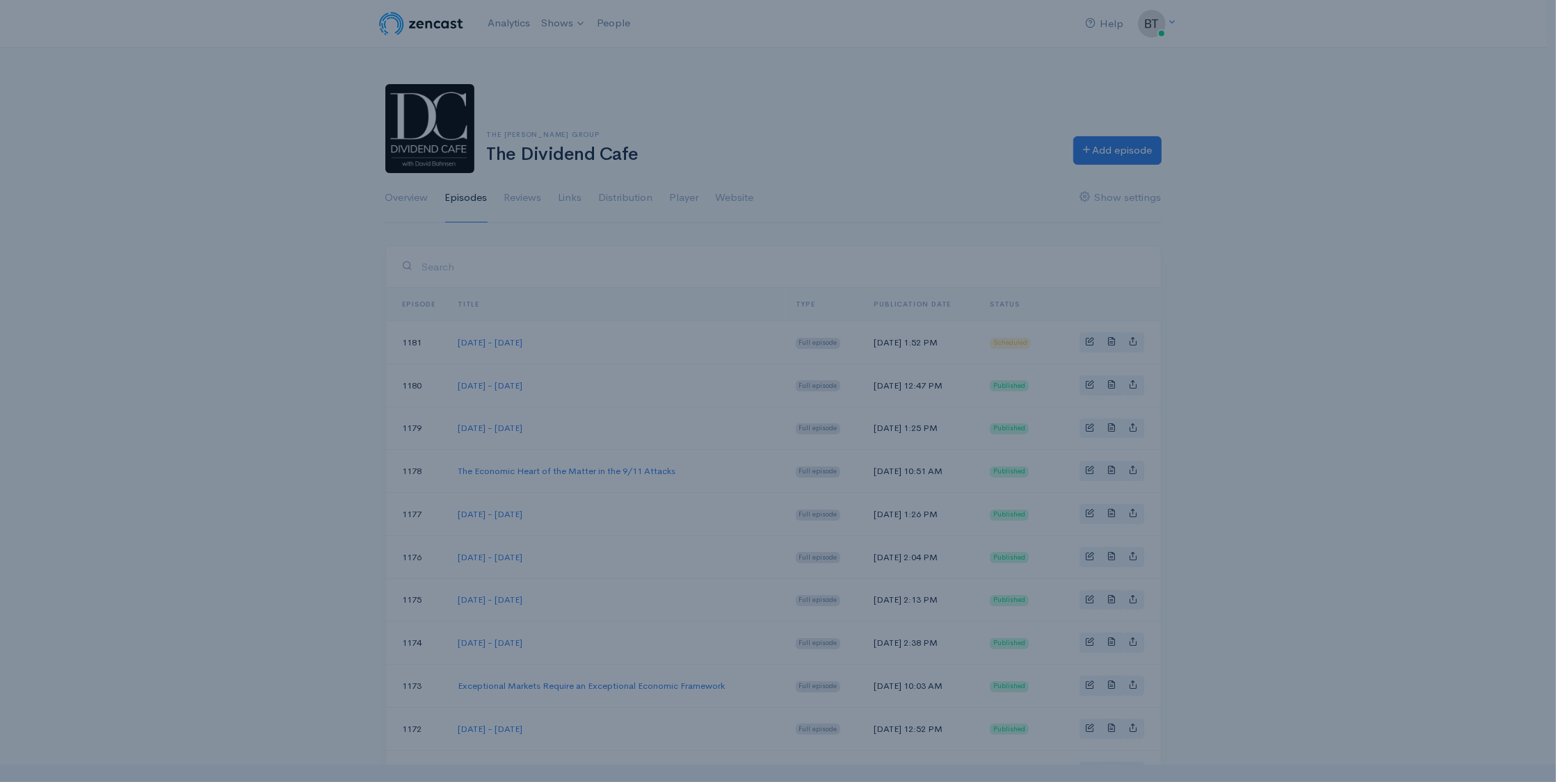
click at [960, 34] on div "Share Wednesday - September 17, 2025 × Website link To share your podcast anywh…" at bounding box center [773, 256] width 417 height 683
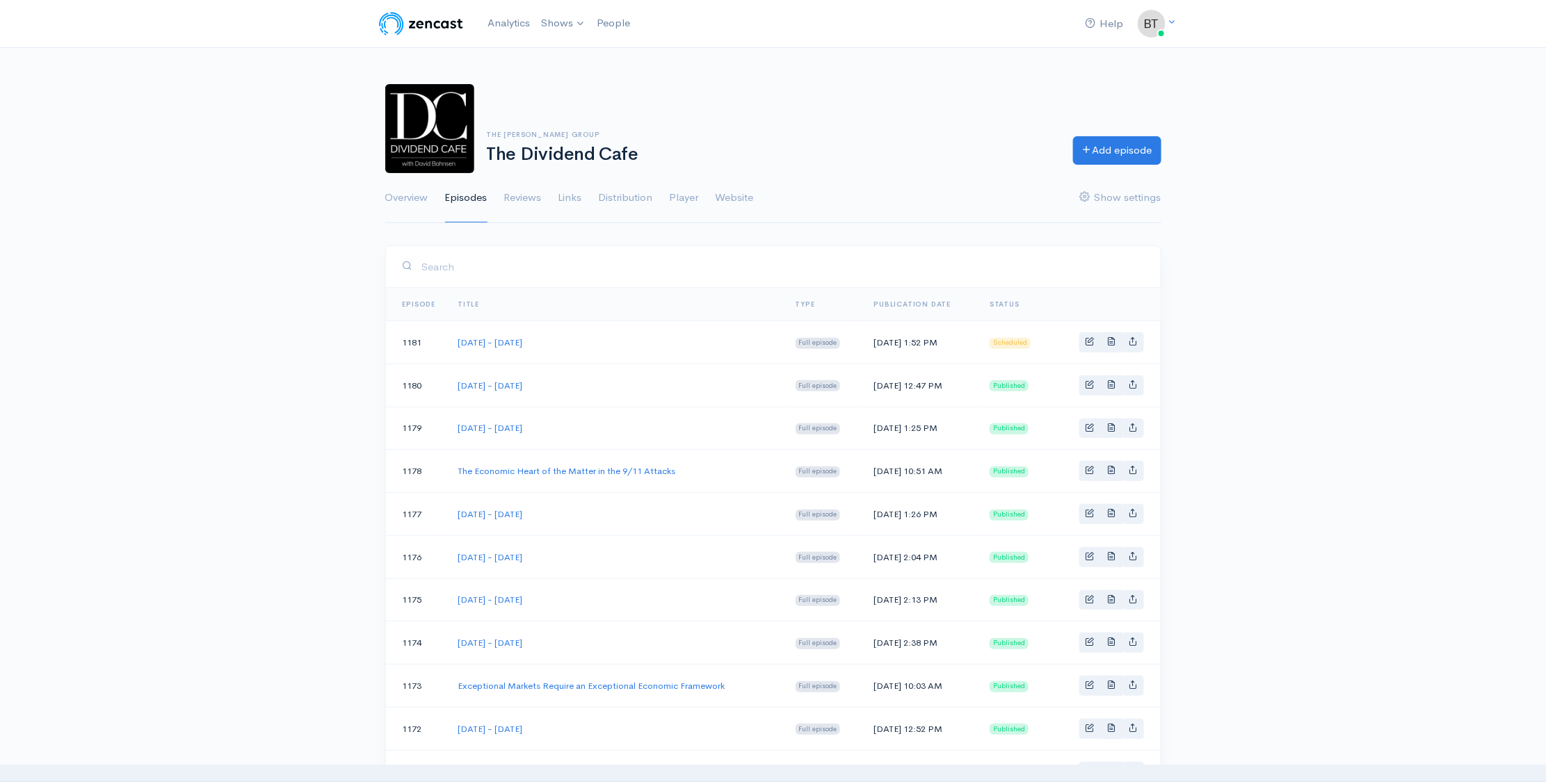
drag, startPoint x: 1359, startPoint y: 131, endPoint x: 1244, endPoint y: 108, distance: 117.2
click at [1358, 131] on div "The Bahnsen Group The Dividend Cafe Add episode Overview Episodes Reviews Links…" at bounding box center [773, 145] width 1546 height 156
click at [1091, 338] on span "Basic example" at bounding box center [1090, 341] width 9 height 9
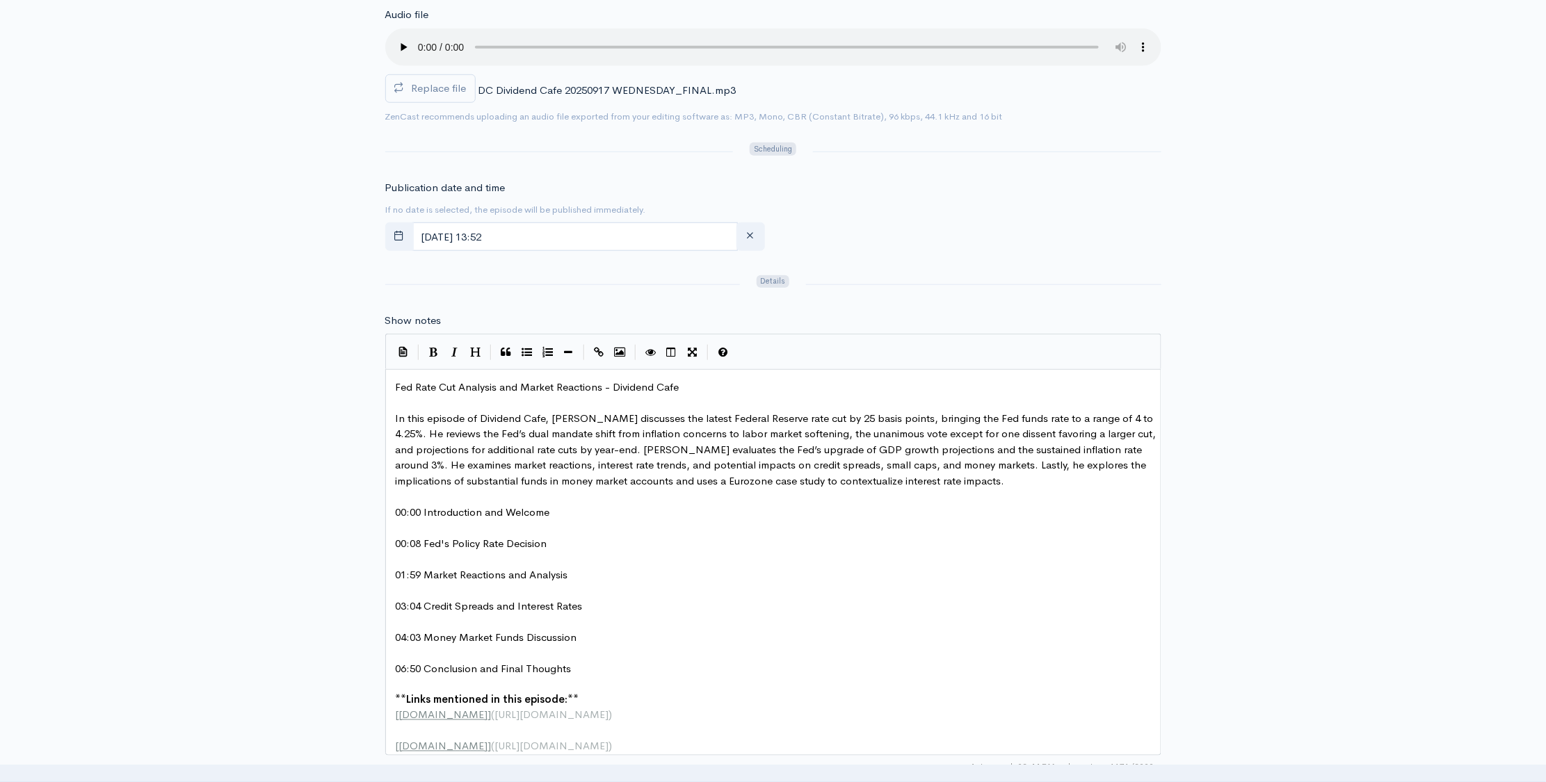
scroll to position [529, 0]
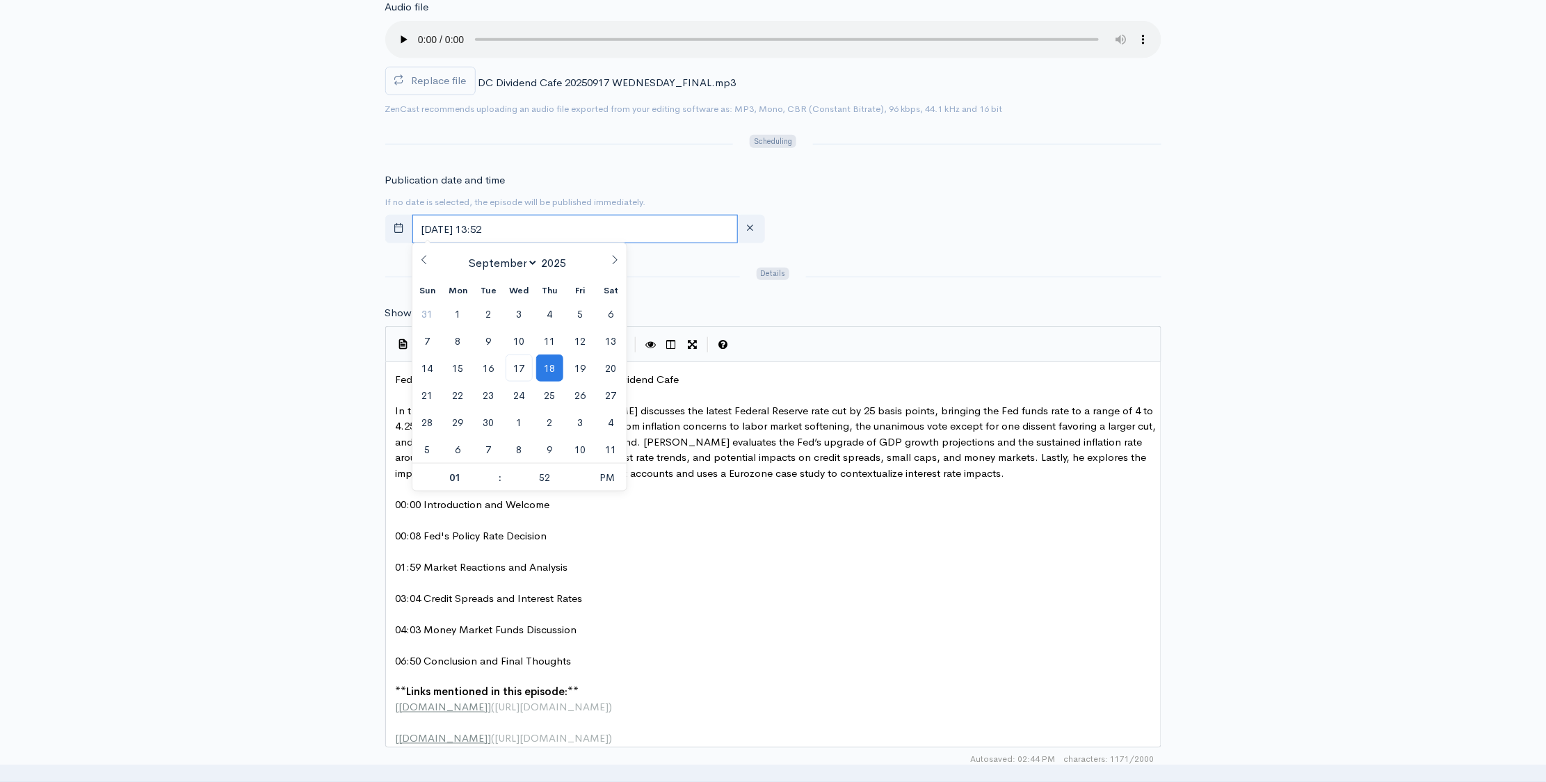
click at [572, 225] on input "September, 18 2025 13:52" at bounding box center [574, 229] width 325 height 29
click at [520, 368] on span "17" at bounding box center [519, 368] width 27 height 27
type input "[DATE] 13:52"
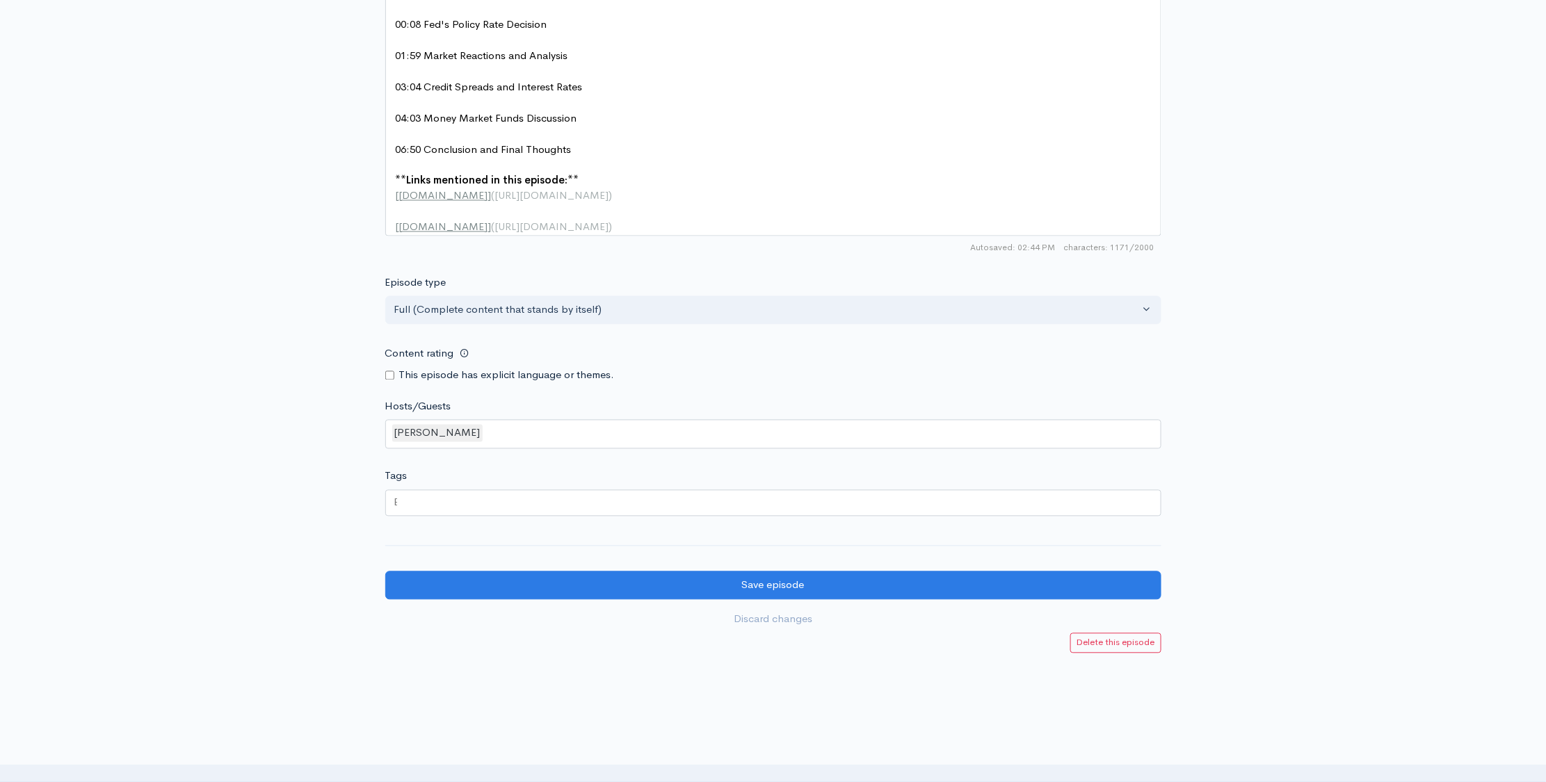
scroll to position [1050, 0]
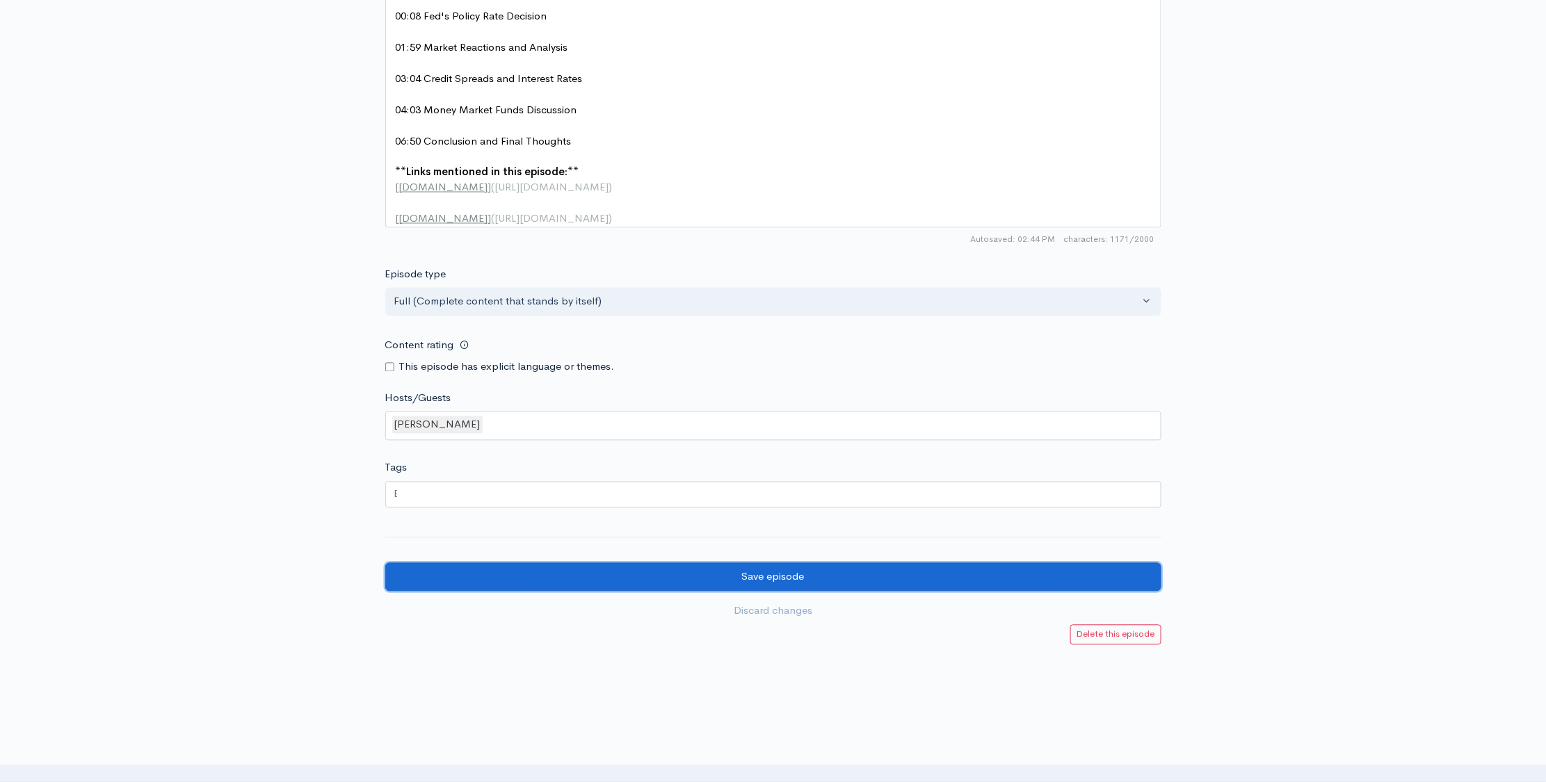
click at [823, 589] on input "Save episode" at bounding box center [773, 577] width 776 height 29
